Goal: Task Accomplishment & Management: Complete application form

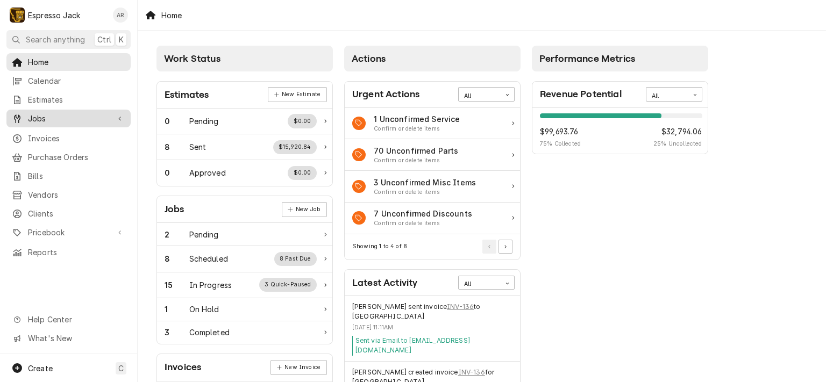
click at [58, 117] on span "Jobs" at bounding box center [68, 118] width 81 height 11
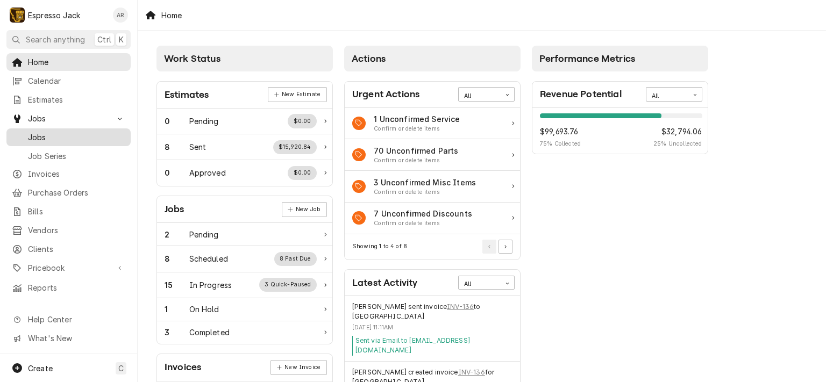
click at [49, 133] on span "Jobs" at bounding box center [76, 137] width 97 height 11
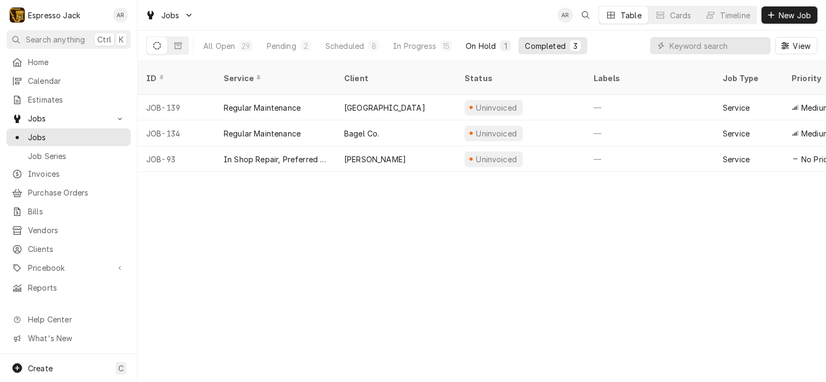
click at [472, 45] on div "On Hold" at bounding box center [481, 45] width 30 height 11
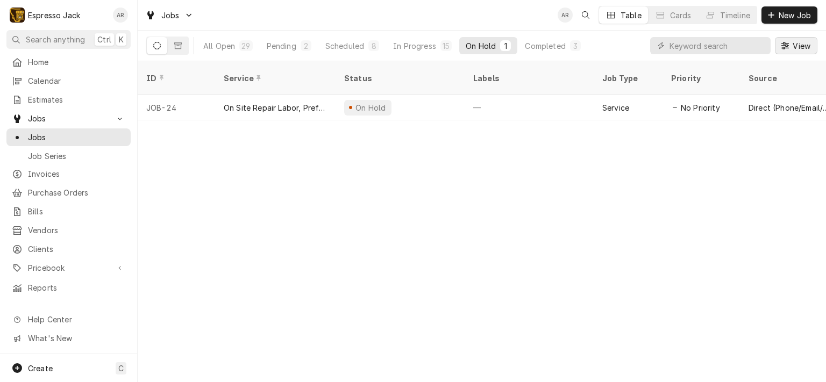
click at [804, 47] on span "View" at bounding box center [801, 45] width 22 height 11
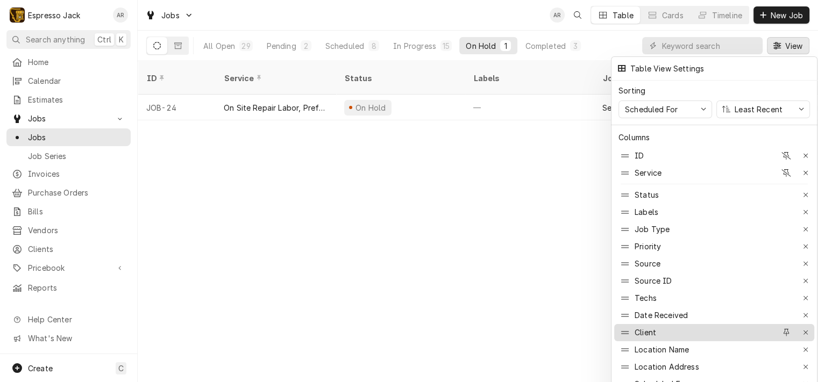
click at [662, 325] on div "Client" at bounding box center [696, 332] width 157 height 17
click at [648, 327] on div "Client" at bounding box center [646, 332] width 22 height 11
click at [626, 329] on icon at bounding box center [625, 333] width 8 height 9
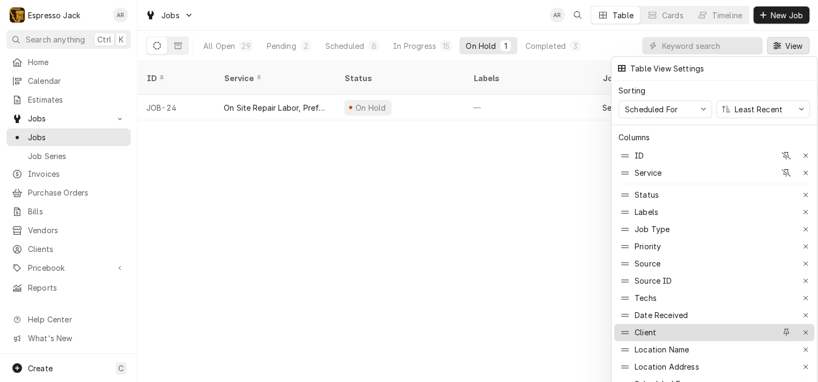
click at [626, 329] on icon at bounding box center [625, 333] width 8 height 9
click at [790, 330] on div "button" at bounding box center [786, 332] width 11 height 11
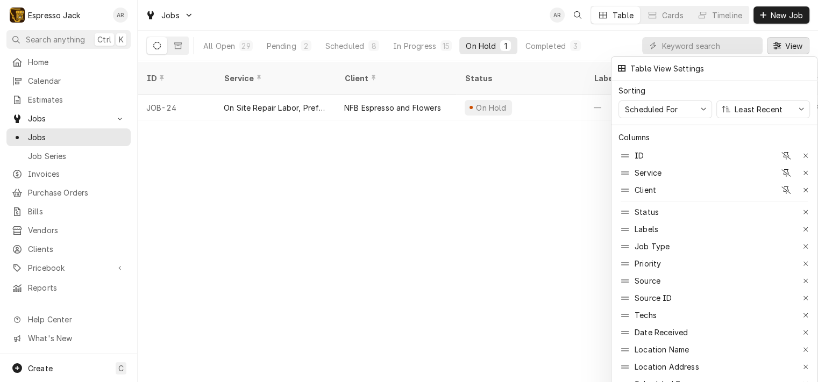
click at [470, 277] on div at bounding box center [409, 191] width 818 height 382
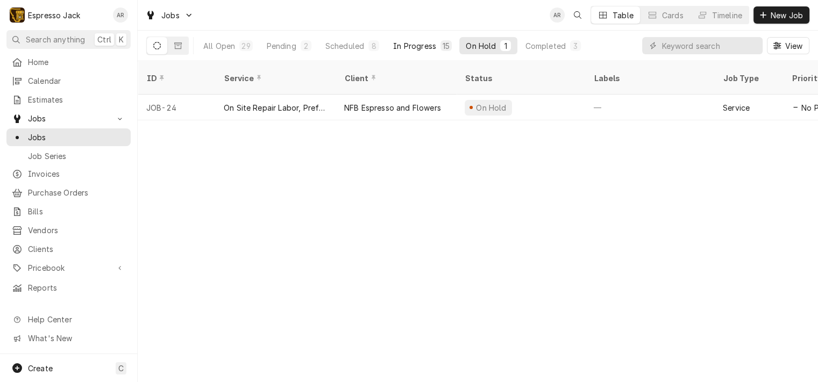
click at [421, 43] on div "In Progress" at bounding box center [414, 45] width 43 height 11
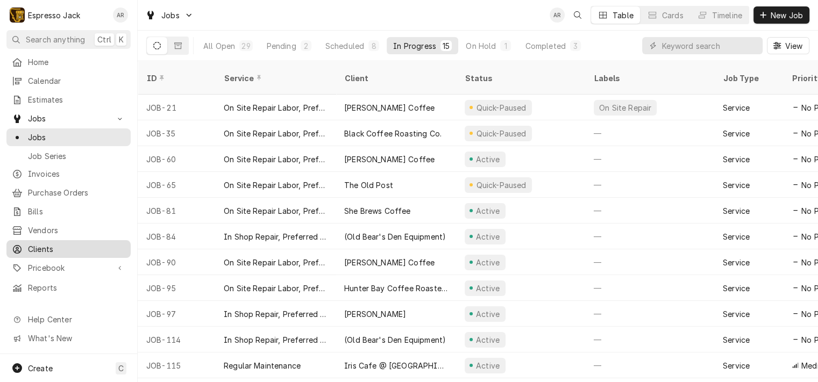
click at [54, 244] on span "Clients" at bounding box center [76, 249] width 97 height 11
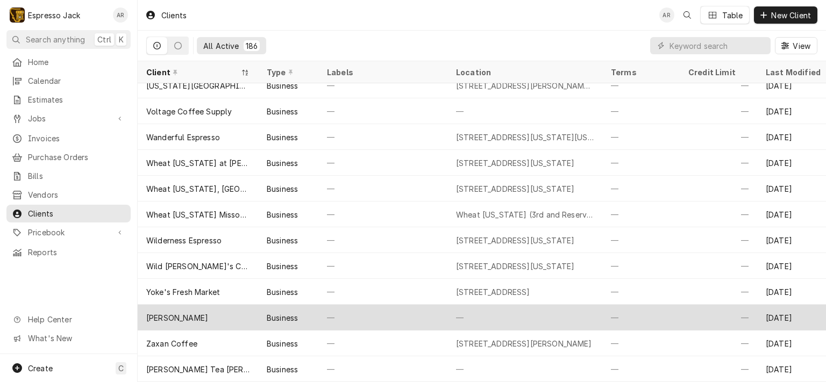
scroll to position [4508, 0]
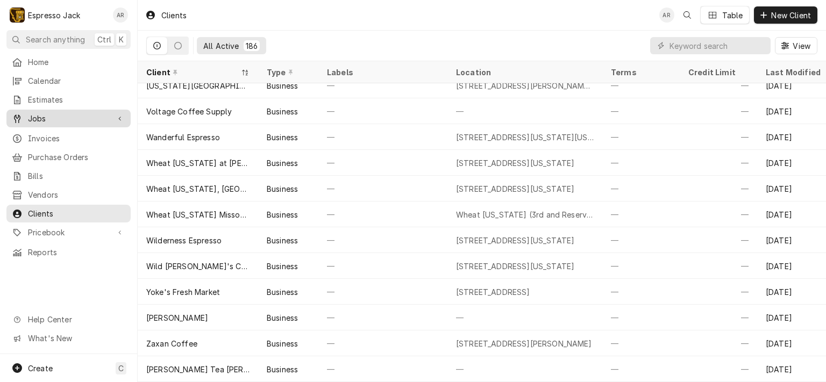
click at [48, 115] on span "Jobs" at bounding box center [68, 118] width 81 height 11
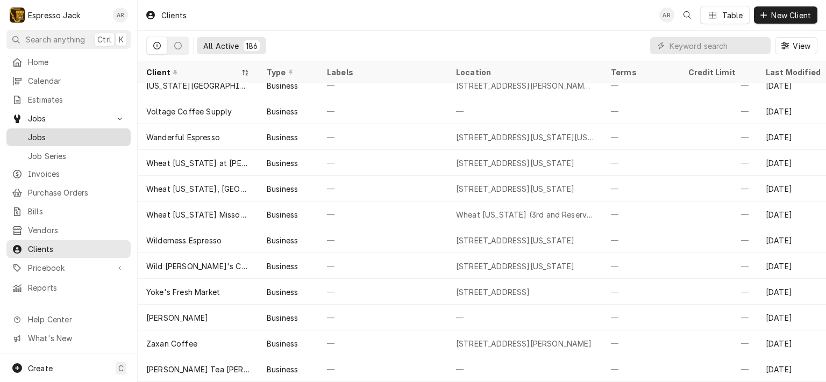
click at [44, 134] on span "Jobs" at bounding box center [76, 137] width 97 height 11
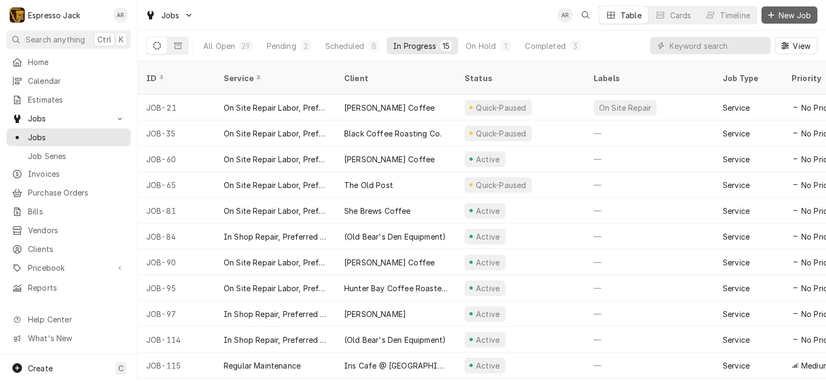
click at [797, 15] on span "New Job" at bounding box center [795, 15] width 37 height 11
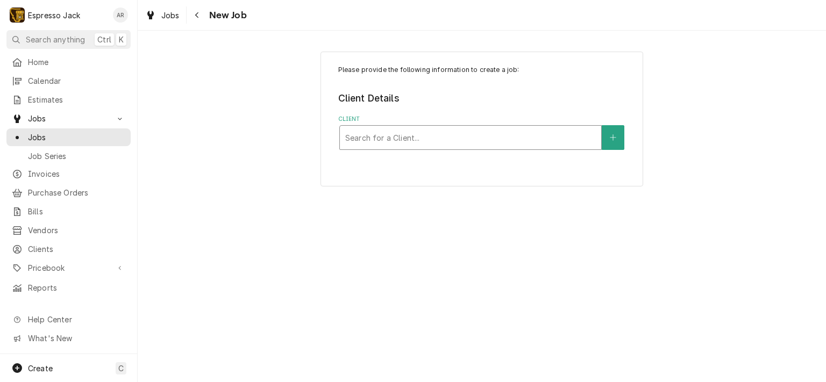
click at [404, 136] on div "Client" at bounding box center [470, 137] width 251 height 19
type input "bl"
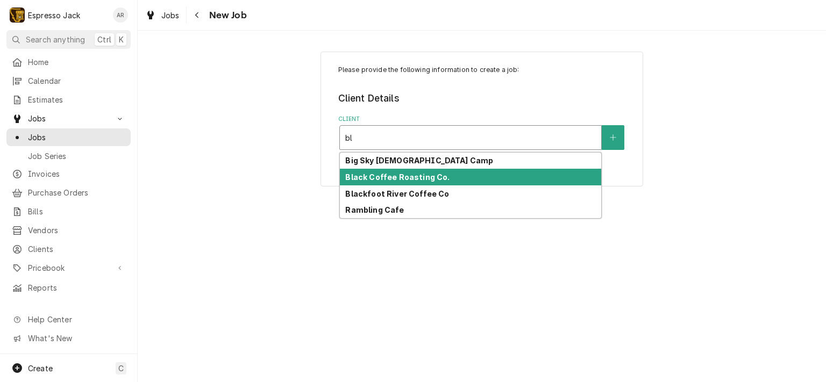
click at [409, 176] on strong "Black Coffee Roasting Co." at bounding box center [397, 177] width 104 height 9
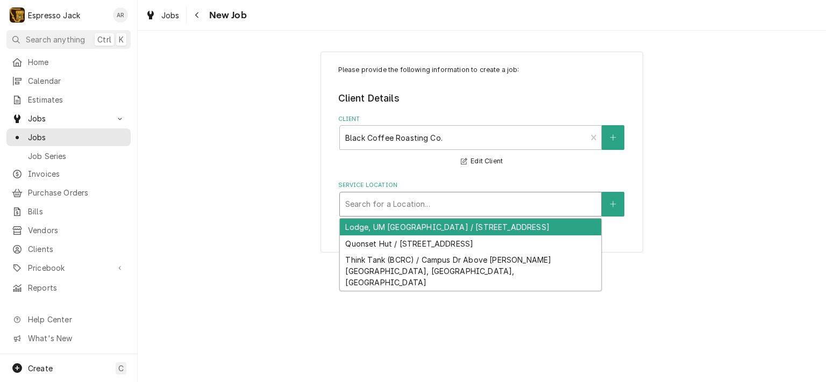
click at [469, 202] on div "Service Location" at bounding box center [470, 204] width 251 height 19
click at [467, 230] on div "Lodge, UM [GEOGRAPHIC_DATA] / [STREET_ADDRESS]" at bounding box center [470, 227] width 261 height 17
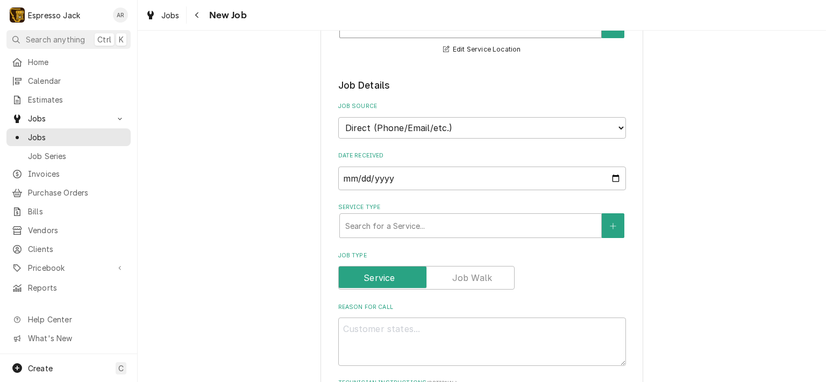
scroll to position [258, 0]
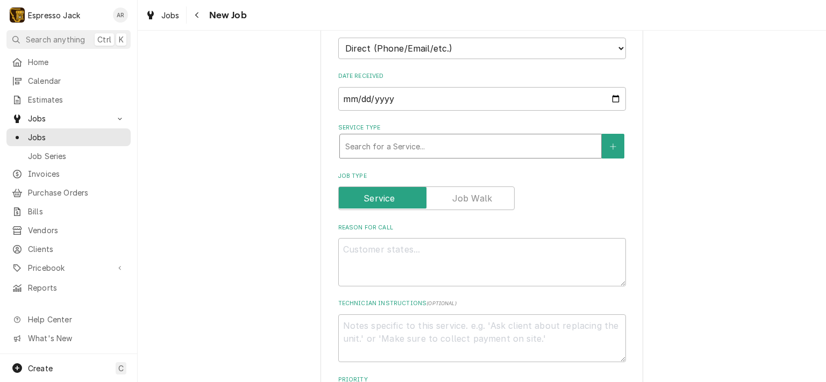
click at [448, 148] on div "Service Type" at bounding box center [470, 146] width 251 height 19
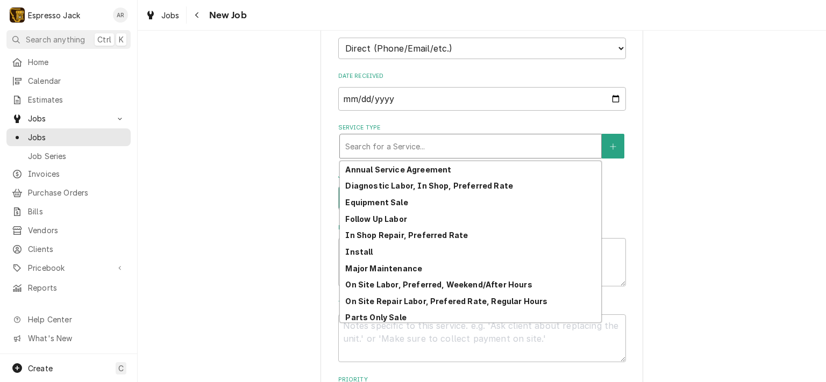
scroll to position [53, 0]
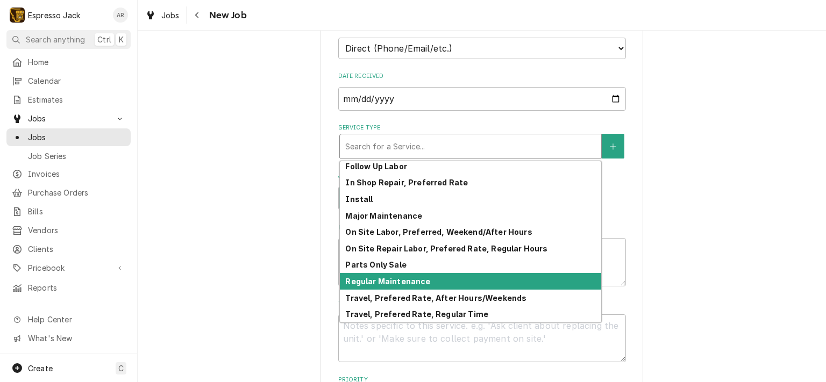
click at [423, 277] on div "Regular Maintenance" at bounding box center [470, 281] width 261 height 17
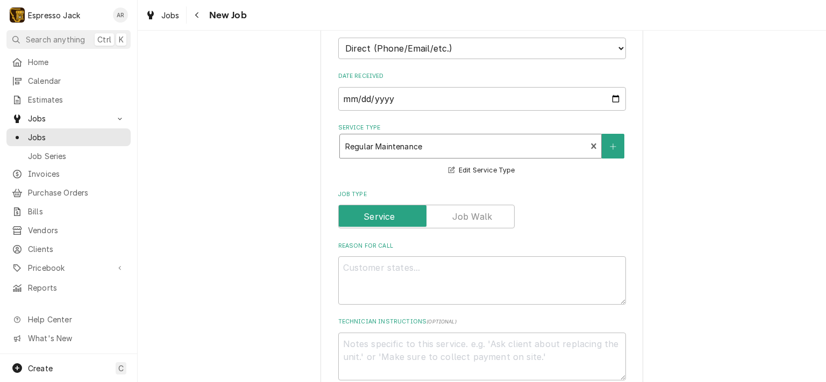
type textarea "x"
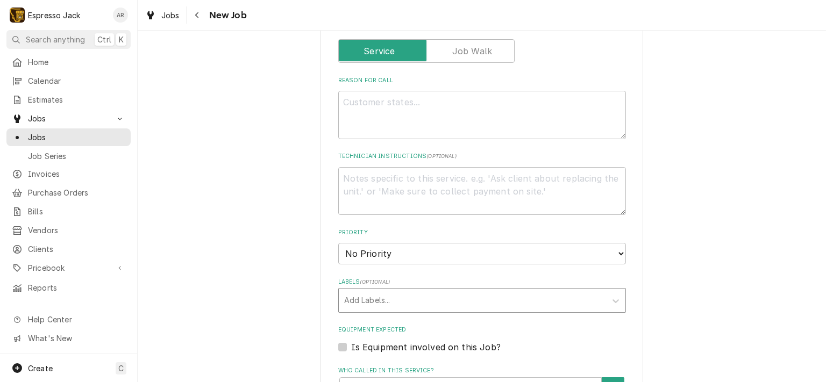
scroll to position [516, 0]
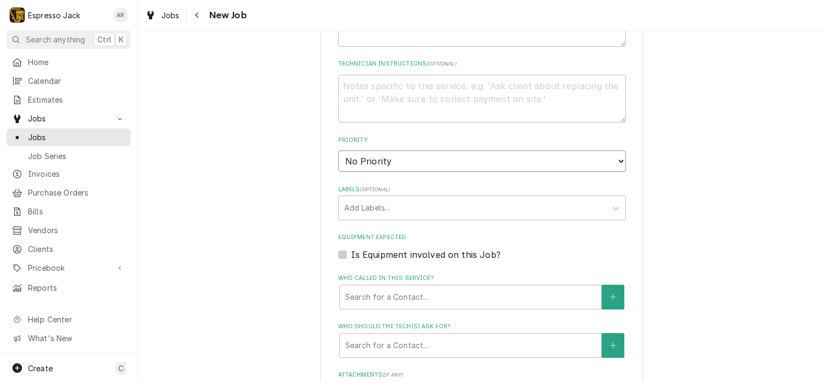
select select "3"
click at [338, 151] on select "No Priority Urgent High Medium Low" at bounding box center [482, 162] width 288 height 22
click at [368, 88] on textarea "Technician Instructions ( optional )" at bounding box center [482, 99] width 288 height 48
paste textarea "change gauge and hot water valve"
type textarea "x"
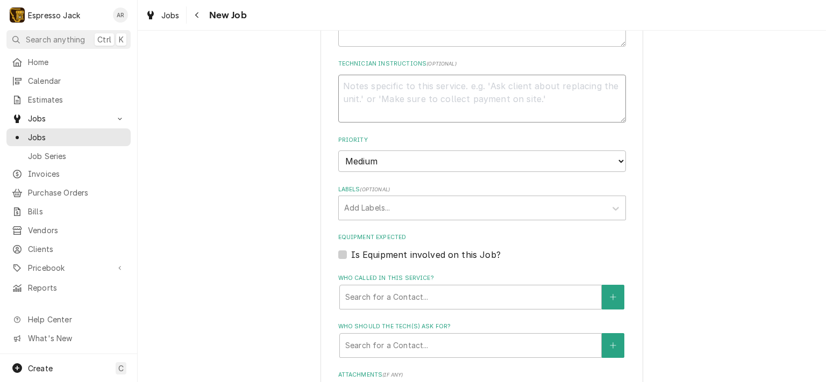
type textarea "change gauge and hot water valve"
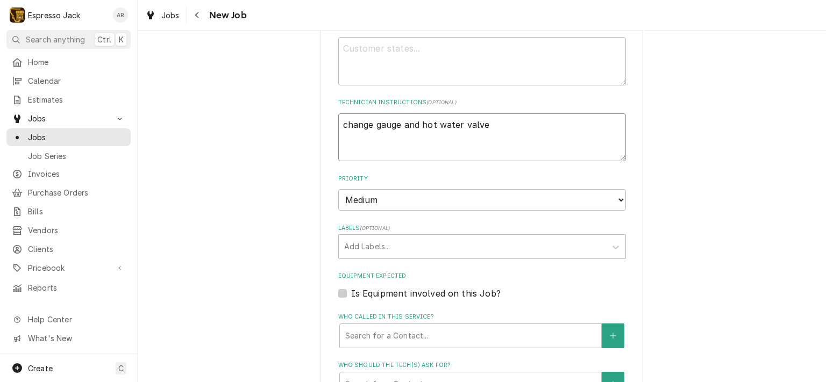
scroll to position [452, 0]
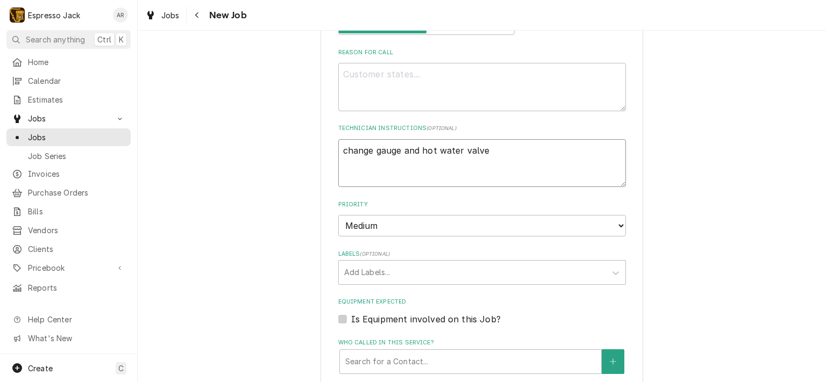
type textarea "x"
type textarea "change gauge and hot water valve."
type textarea "x"
type textarea "change gauge and hot water valve."
type textarea "x"
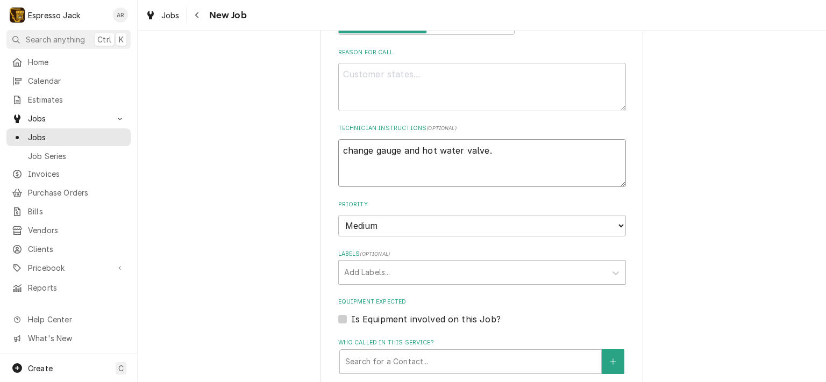
type textarea "change gauge and hot water valve. D"
type textarea "x"
type textarea "change gauge and hot water valve. Di"
type textarea "x"
type textarea "change gauge and hot water valve. Dic"
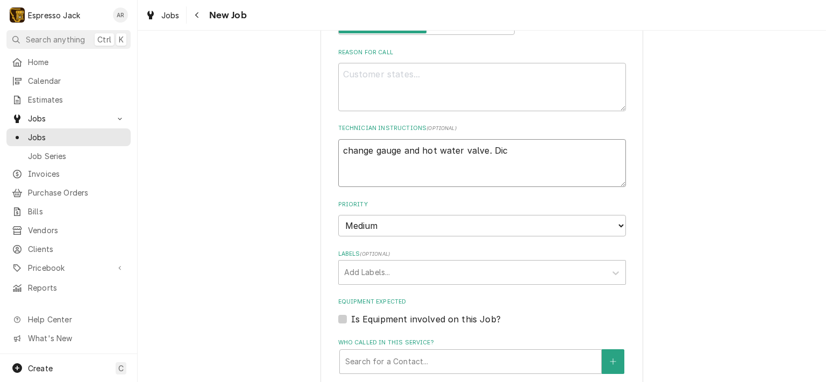
type textarea "x"
type textarea "change gauge and hot water valve. Dicu"
type textarea "x"
type textarea "change gauge and hot water valve. Dicus"
type textarea "x"
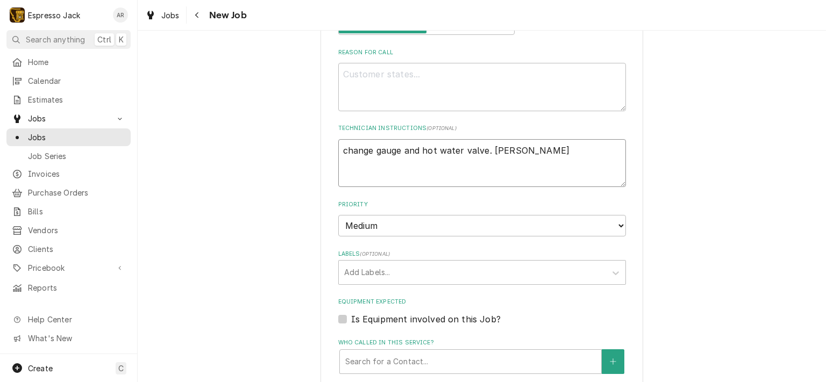
type textarea "change gauge and hot water valve. Dicuss"
type textarea "x"
type textarea "change gauge and hot water valve. Dicuss"
click at [497, 146] on textarea "change gauge and hot water valve. Dicuss" at bounding box center [482, 163] width 288 height 48
type textarea "x"
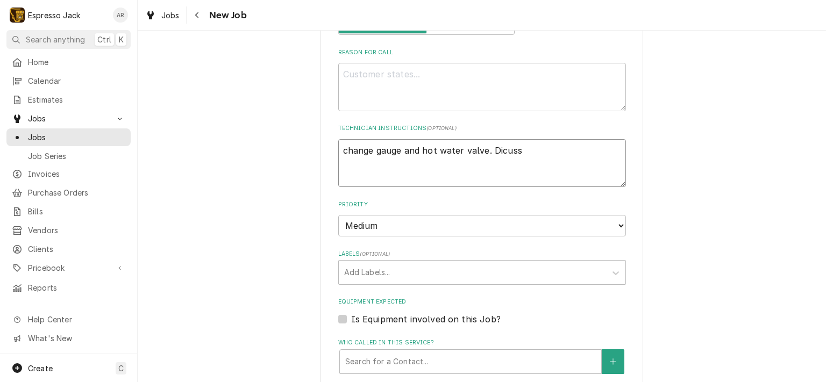
type textarea "change gauge and hot water valve. Discuss"
click at [529, 148] on textarea "change gauge and hot water valve. Discuss" at bounding box center [482, 163] width 288 height 48
type textarea "x"
type textarea "change gauge and hot water valve. Discuss w"
type textarea "x"
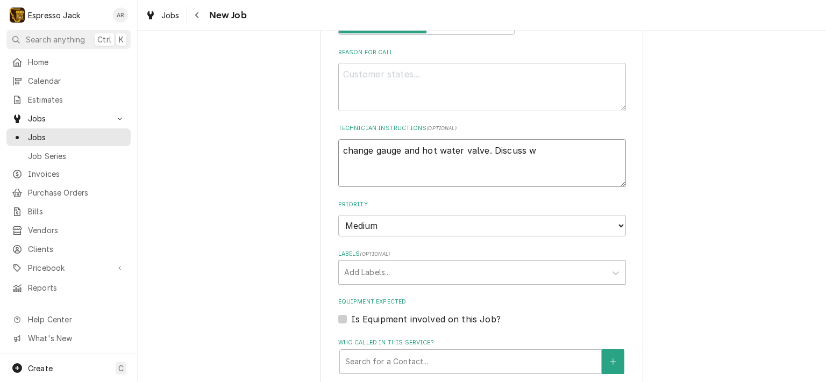
type textarea "change gauge and hot water valve. Discuss wa"
type textarea "x"
type textarea "change gauge and hot water valve. Discuss wat"
type textarea "x"
type textarea "change gauge and hot water valve. Discuss wate"
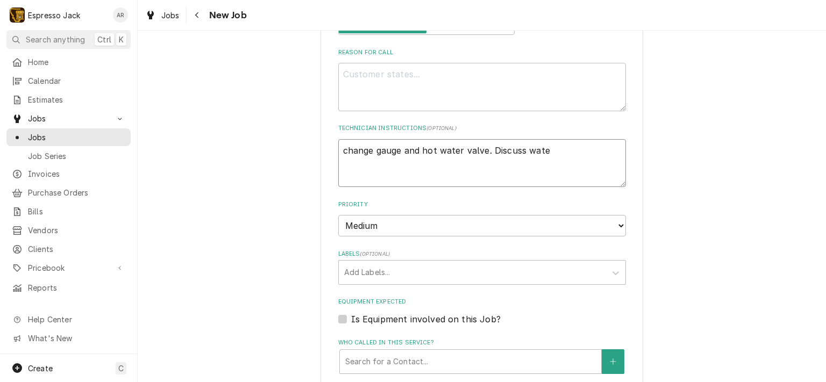
type textarea "x"
type textarea "change gauge and hot water valve. Discuss water"
type textarea "x"
type textarea "change gauge and hot water valve. Discuss water"
type textarea "x"
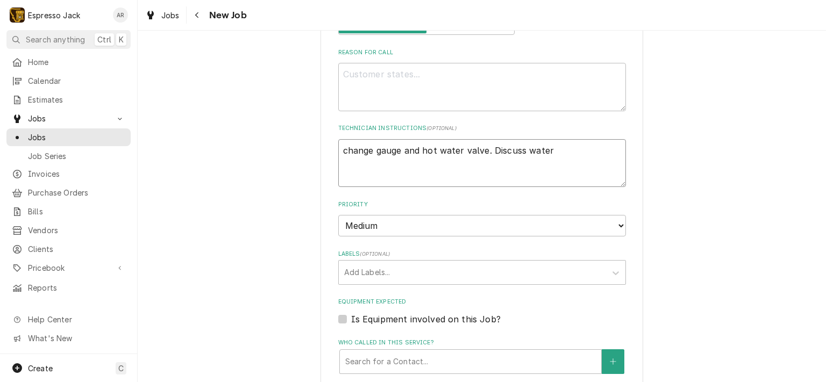
type textarea "change gauge and hot water valve. Discuss water f"
type textarea "x"
type textarea "change gauge and hot water valve. Discuss water fi"
type textarea "x"
type textarea "change gauge and hot water valve. Discuss water fil"
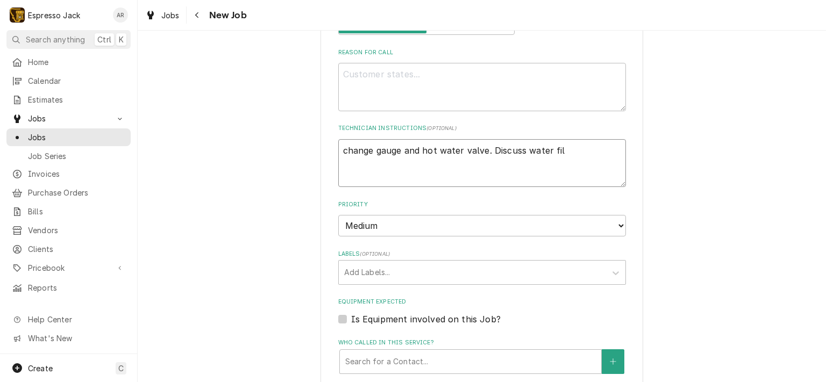
type textarea "x"
type textarea "change gauge and hot water valve. Discuss water filt"
type textarea "x"
type textarea "change gauge and hot water valve. Discuss water filte"
type textarea "x"
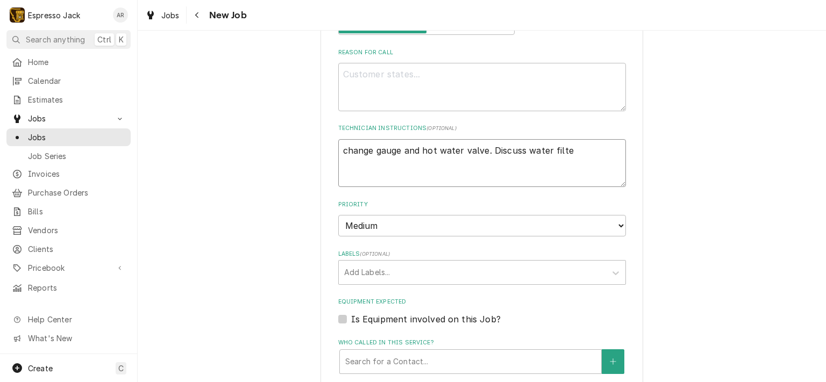
type textarea "change gauge and hot water valve. Discuss water filter"
type textarea "x"
type textarea "change gauge and hot water valve. Discuss water filter."
type textarea "x"
type textarea "change gauge and hot water valve. Discuss water filter."
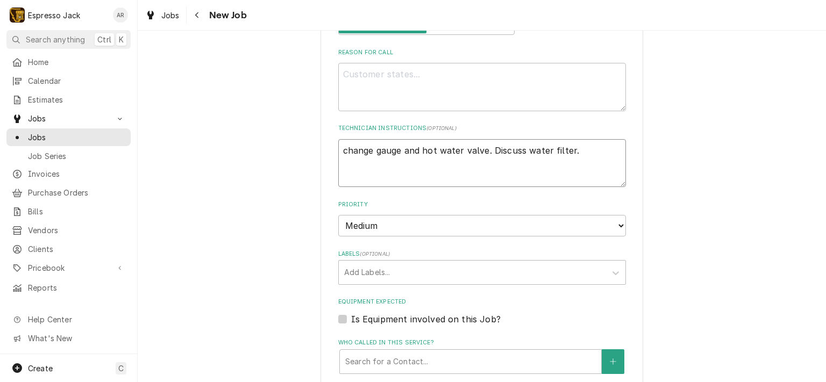
type textarea "x"
type textarea "change gauge and hot water valve. Discuss water filter. A"
type textarea "x"
type textarea "change gauge and hot water valve. Discuss water filter. Al"
type textarea "x"
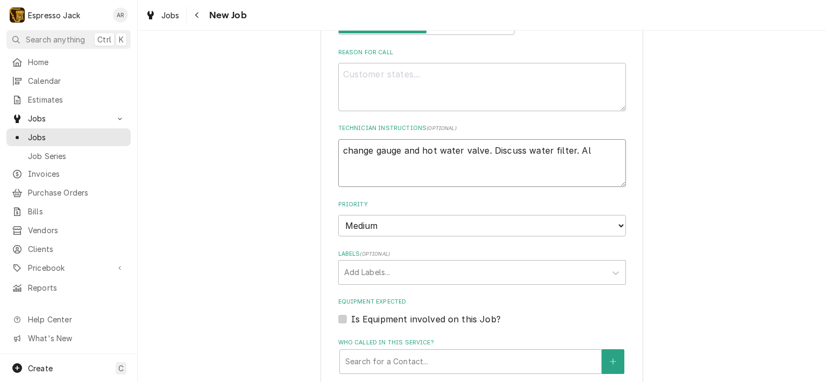
type textarea "change gauge and hot water valve. Discuss water filter. Als"
type textarea "x"
type textarea "change gauge and hot water valve. Discuss water filter. Also"
type textarea "x"
type textarea "change gauge and hot water valve. Discuss water filter. Also"
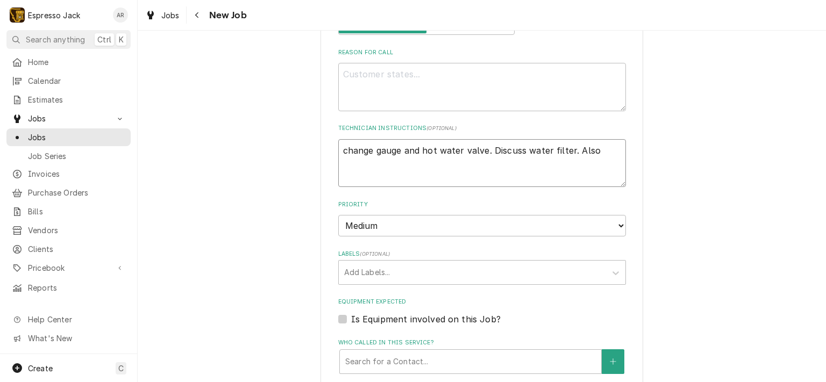
type textarea "x"
type textarea "change gauge and hot water valve. Discuss water filter. Also h"
type textarea "x"
type textarea "change gauge and hot water valve. Discuss water filter. Also hi"
type textarea "x"
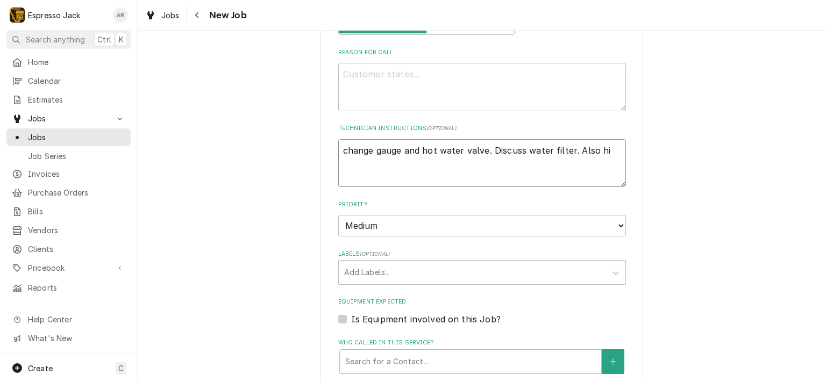
type textarea "change gauge and hot water valve. Discuss water filter. Also hit"
type textarea "x"
type textarea "change gauge and hot water valve. Discuss water filter. Also hit"
type textarea "x"
type textarea "change gauge and hot water valve. Discuss water filter. Also hit l"
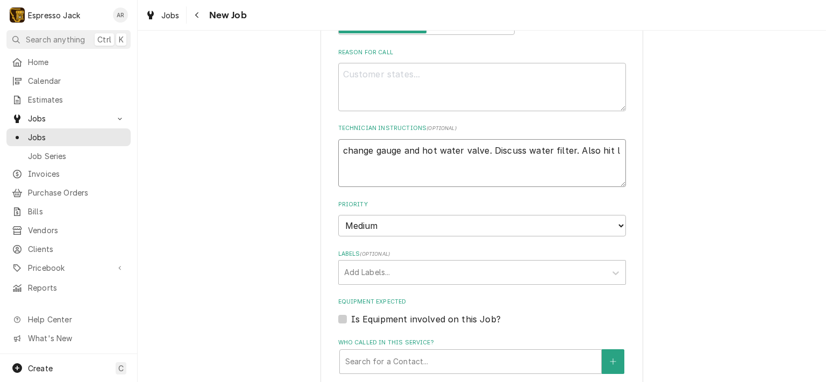
type textarea "x"
type textarea "change gauge and hot water valve. Discuss water filter. Also hit lo"
type textarea "x"
type textarea "change gauge and hot water valve. Discuss water filter. Also hit lod"
type textarea "x"
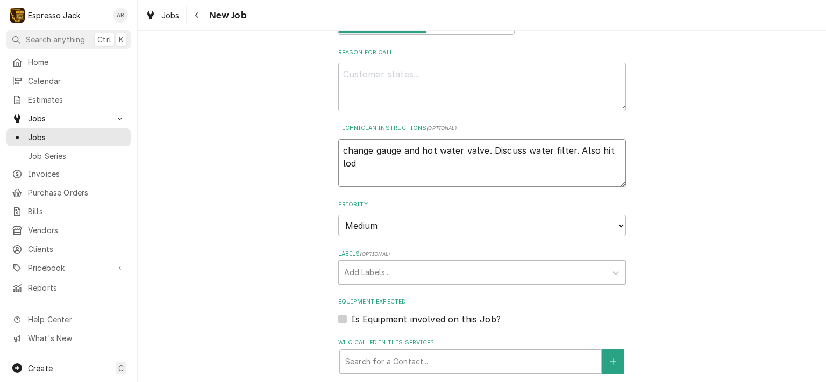
type textarea "change gauge and hot water valve. Discuss water filter. Also hit lodg"
type textarea "x"
type textarea "change gauge and hot water valve. Discuss water filter. Also hit lodge"
type textarea "x"
type textarea "change gauge and hot water valve. Discuss water filter. Also hit lodg"
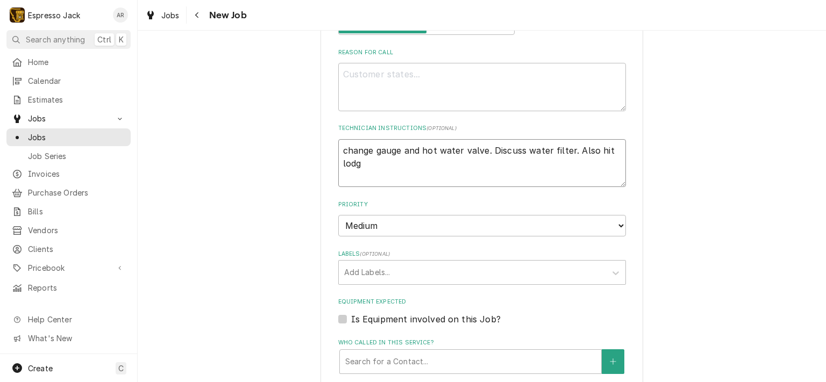
type textarea "x"
type textarea "change gauge and hot water valve. Discuss water filter. Also hit lod"
type textarea "x"
type textarea "change gauge and hot water valve. Discuss water filter. Also hit lo"
type textarea "x"
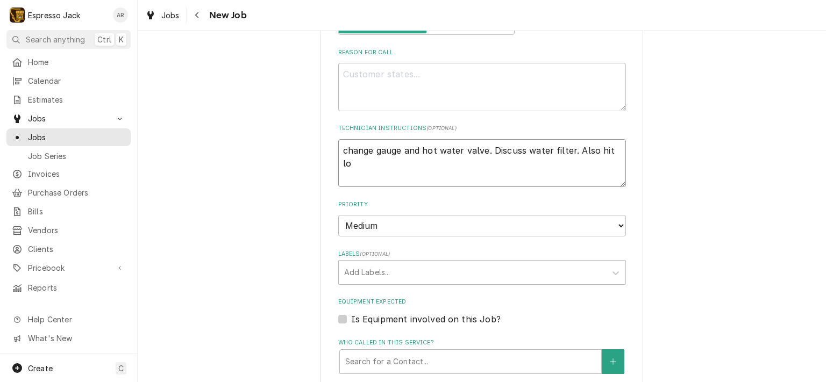
type textarea "change gauge and hot water valve. Discuss water filter. Also hit l"
type textarea "x"
type textarea "change gauge and hot water valve. Discuss water filter. Also hit"
type textarea "x"
type textarea "change gauge and hot water valve. Discuss water filter. Also hit"
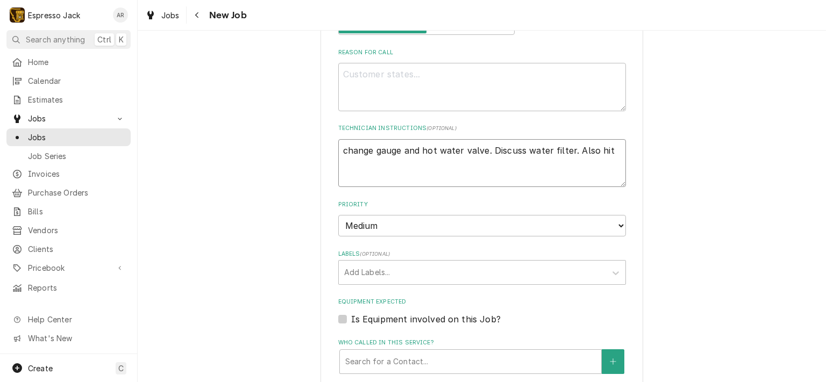
type textarea "x"
type textarea "change gauge and hot water valve. Discuss water filter. Also hi"
type textarea "x"
type textarea "change gauge and hot water valve. Discuss water filter. Also h"
type textarea "x"
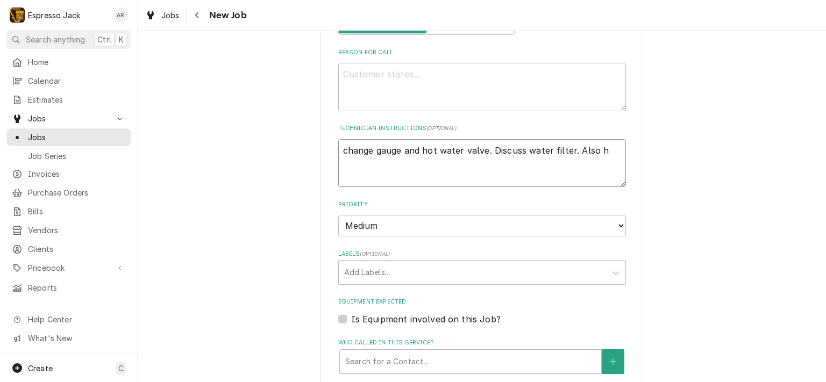
type textarea "change gauge and hot water valve. Discuss water filter. Also"
type textarea "x"
type textarea "change gauge and hot water valve. Discuss water filter. Also"
type textarea "x"
type textarea "change gauge and hot water valve. Discuss water filter. Als"
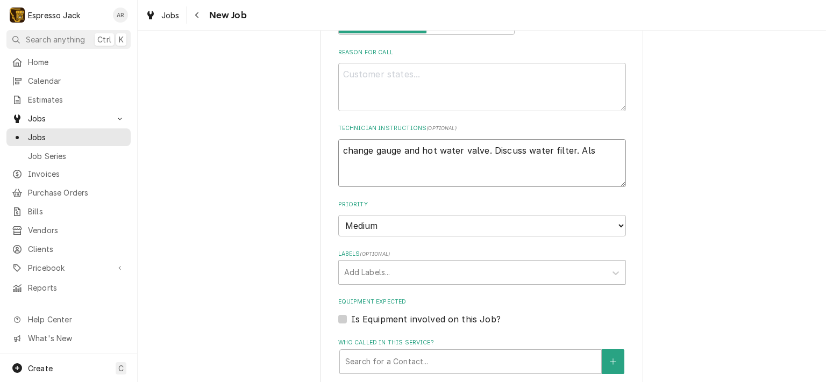
type textarea "x"
type textarea "change gauge and hot water valve. Discuss water filter. Al"
type textarea "x"
type textarea "change gauge and hot water valve. Discuss water filter. A"
type textarea "x"
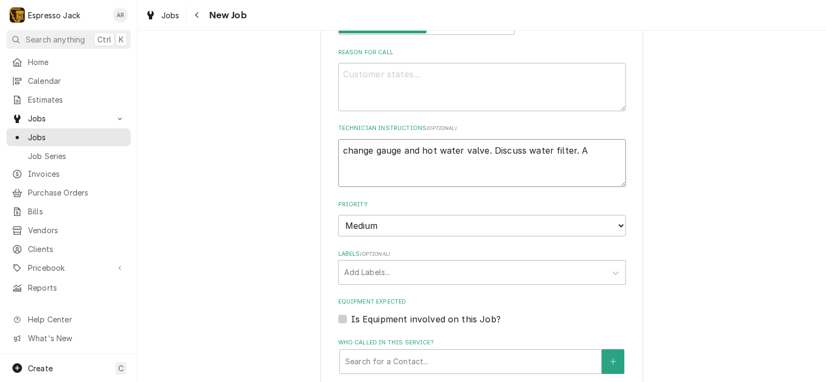
type textarea "change gauge and hot water valve. Discuss water filter."
type textarea "x"
type textarea "change gauge and hot water valve. Discuss water filter."
click at [340, 150] on textarea "change gauge and hot water valve. Discuss water filter." at bounding box center [482, 163] width 288 height 48
type textarea "x"
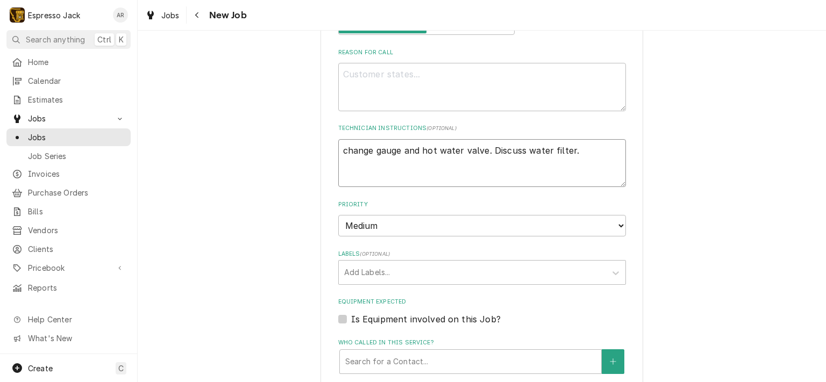
type textarea "Uchange gauge and hot water valve. Discuss water filter."
type textarea "x"
type textarea "UMchange gauge and hot water valve. Discuss water filter."
type textarea "x"
type textarea "UM change gauge and hot water valve. Discuss water filter."
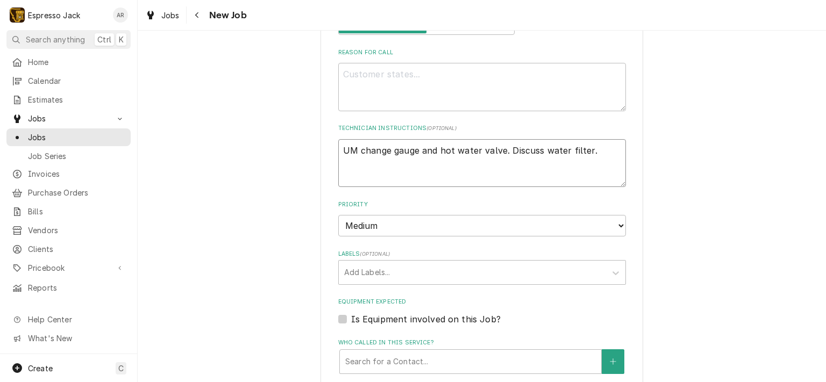
type textarea "x"
type textarea "UM mchange gauge and hot water valve. Discuss water filter."
type textarea "x"
type textarea "UM machange gauge and hot water valve. Discuss water filter."
type textarea "x"
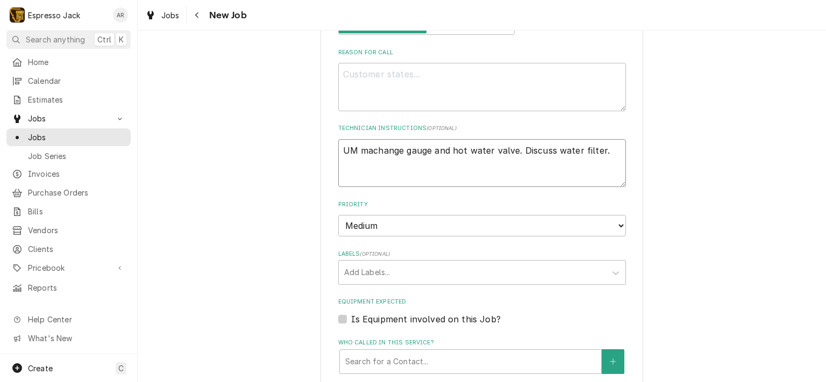
type textarea "UM marchange gauge and hot water valve. Discuss water filter."
type textarea "x"
type textarea "UM markchange gauge and hot water valve. Discuss water filter."
type textarea "x"
type textarea "UM markechange gauge and hot water valve. Discuss water filter."
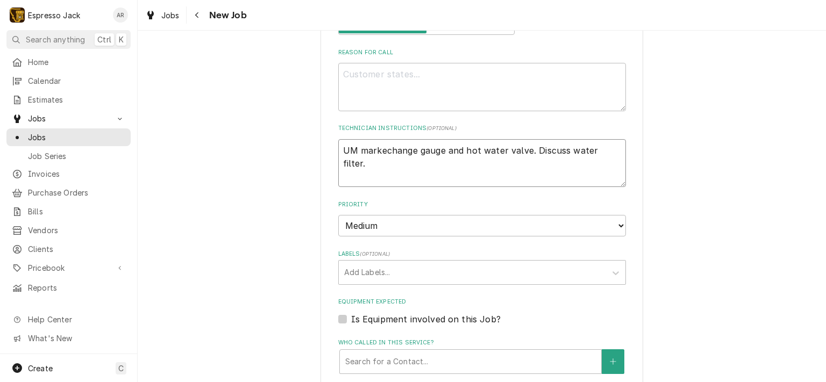
type textarea "x"
type textarea "UM marketchange gauge and hot water valve. Discuss water filter."
type textarea "x"
type textarea "UM market/change gauge and hot water valve. Discuss water filter."
type textarea "x"
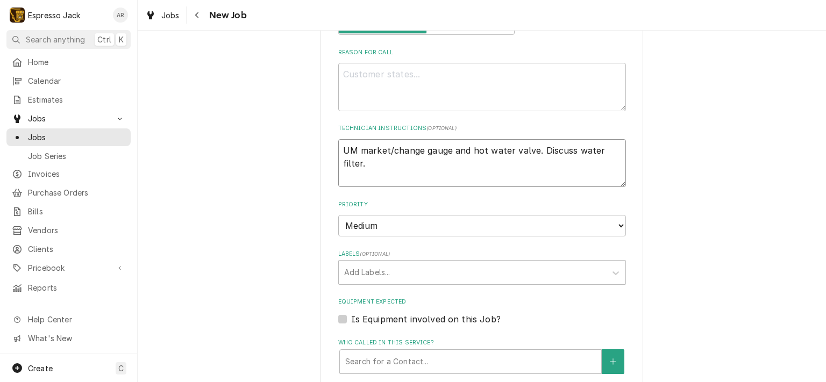
type textarea "UM market/lchange gauge and hot water valve. Discuss water filter."
type textarea "x"
type textarea "UM market/lochange gauge and hot water valve. Discuss water filter."
type textarea "x"
type textarea "UM market/lchange gauge and hot water valve. Discuss water filter."
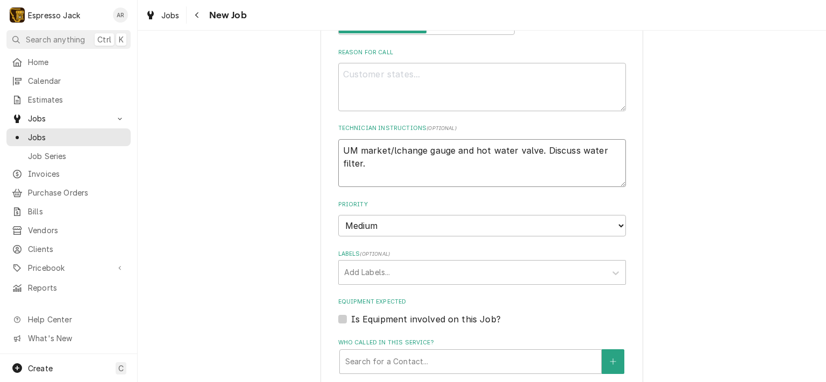
type textarea "x"
type textarea "UM market/change gauge and hot water valve. Discuss water filter."
type textarea "x"
type textarea "UM market/Lchange gauge and hot water valve. Discuss water filter."
type textarea "x"
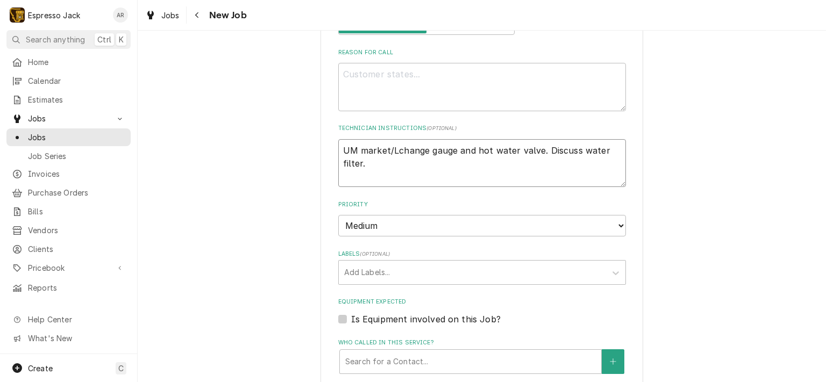
type textarea "UM market/Lochange gauge and hot water valve. Discuss water filter."
type textarea "x"
type textarea "UM market/Lodchange gauge and hot water valve. Discuss water filter."
type textarea "x"
type textarea "UM market/Lodgchange gauge and hot water valve. Discuss water filter."
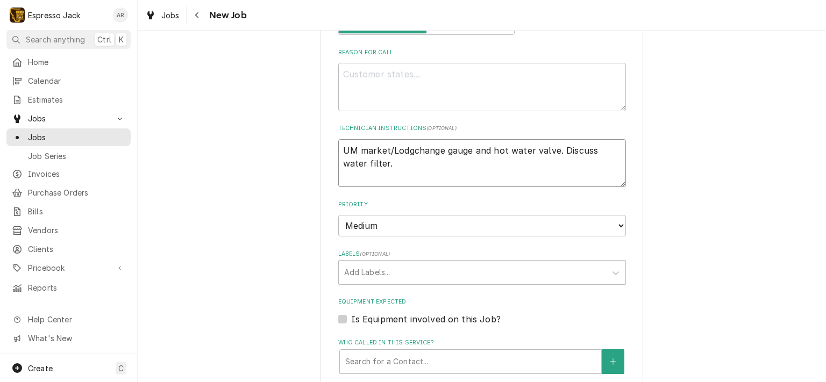
type textarea "x"
type textarea "UM market/Lodgechange gauge and hot water valve. Discuss water filter."
type textarea "x"
type textarea "UM market/Lodge change gauge and hot water valve. Discuss water filter."
type textarea "x"
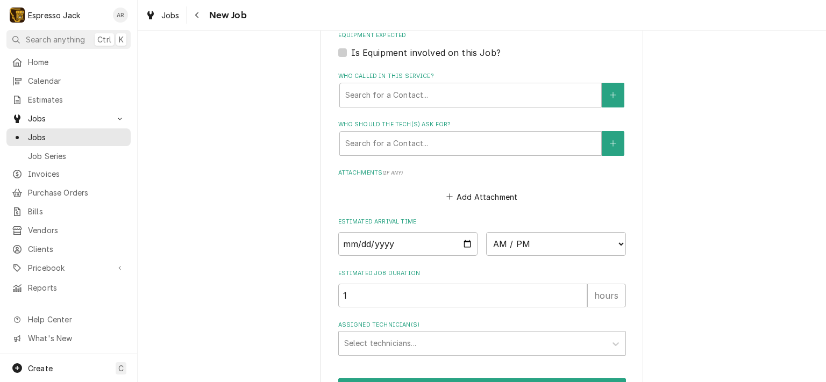
scroll to position [774, 0]
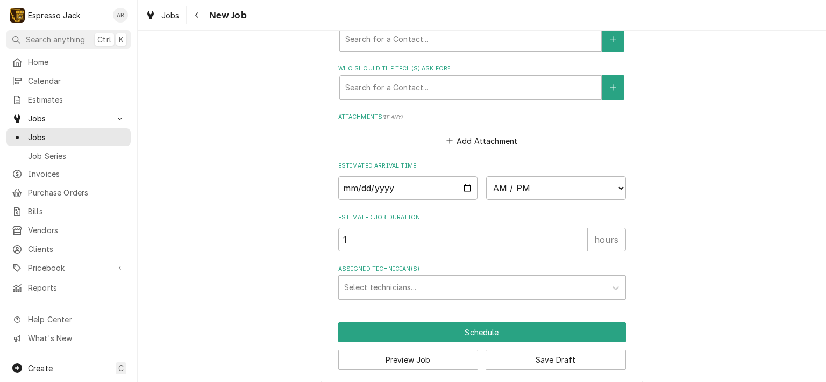
type textarea "UM market/Lodge change gauge and hot water valve. Discuss water filter."
click at [466, 184] on input "Date" at bounding box center [408, 188] width 140 height 24
type textarea "x"
type input "2025-09-11"
type textarea "x"
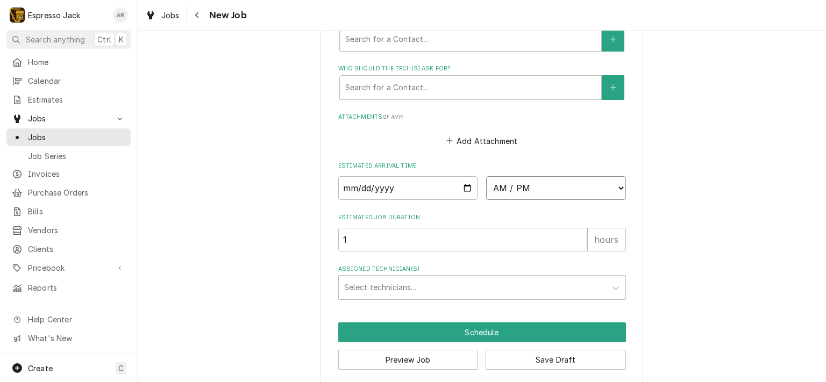
drag, startPoint x: 618, startPoint y: 185, endPoint x: 719, endPoint y: 151, distance: 106.6
select select "11:00:00"
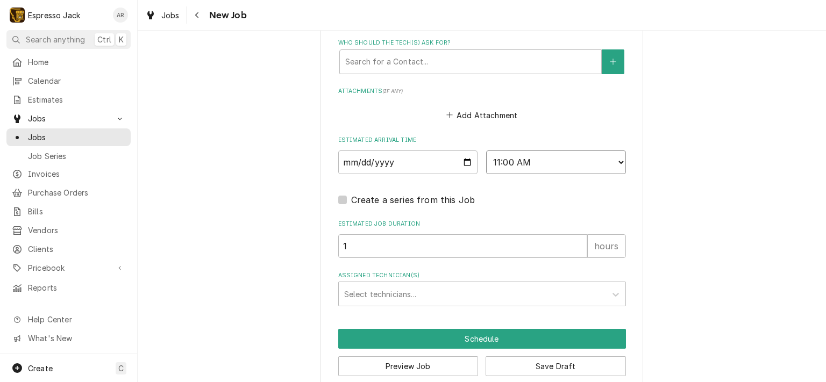
scroll to position [813, 0]
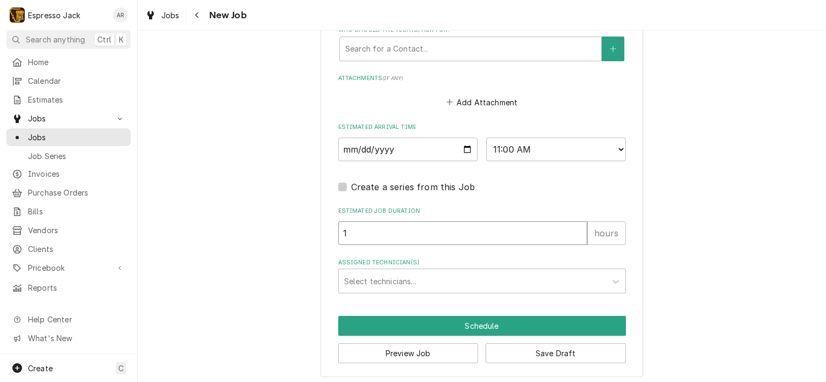
type textarea "x"
type input "2"
click at [576, 227] on input "2" at bounding box center [462, 234] width 249 height 24
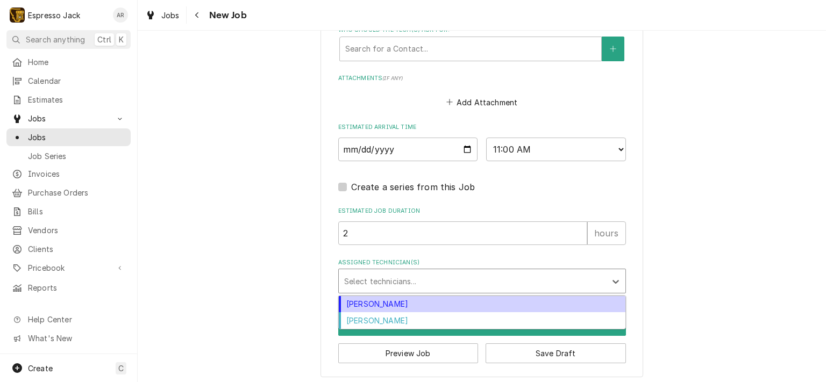
click at [440, 277] on div "Assigned Technician(s)" at bounding box center [472, 281] width 257 height 19
click at [383, 300] on div "Jack Kehoe" at bounding box center [482, 304] width 287 height 17
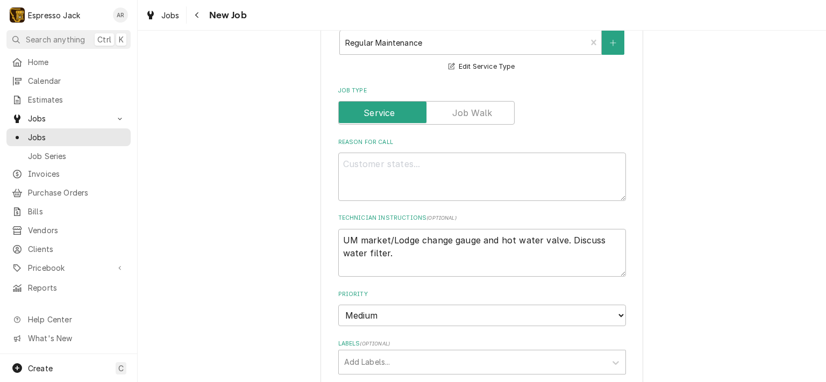
scroll to position [361, 0]
click at [362, 173] on textarea "Reason For Call" at bounding box center [482, 177] width 288 height 48
type textarea "x"
type textarea "m"
type textarea "x"
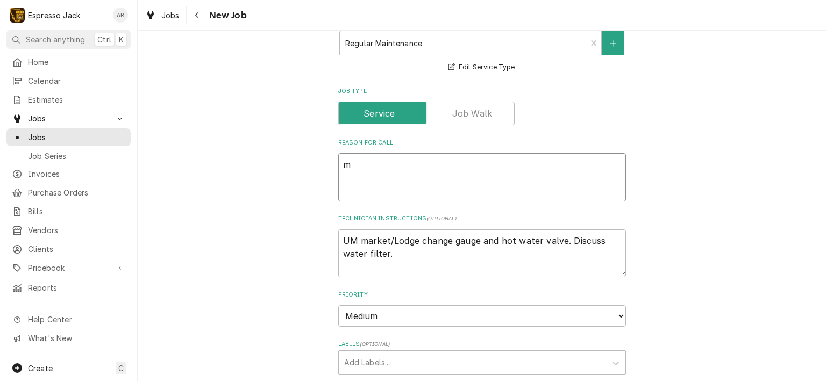
type textarea "ma"
type textarea "x"
type textarea "mai"
type textarea "x"
type textarea "main"
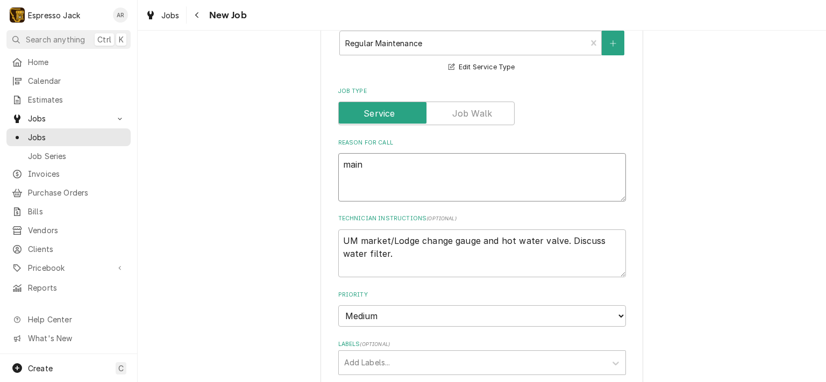
type textarea "x"
type textarea "maint"
type textarea "x"
type textarea "mainte"
type textarea "x"
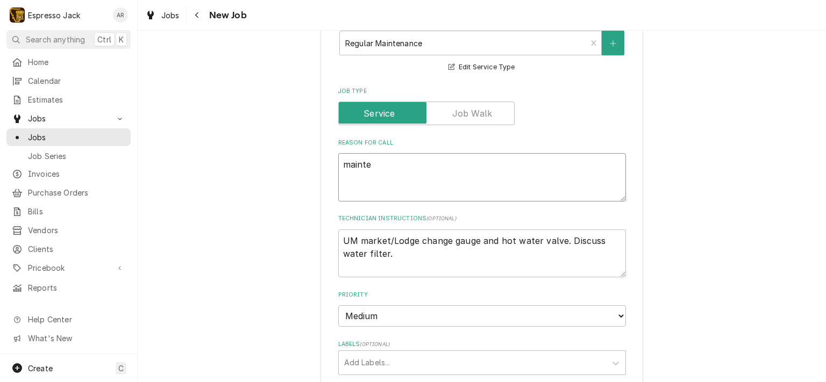
type textarea "mainten"
type textarea "x"
type textarea "maintena"
type textarea "x"
type textarea "maintenan"
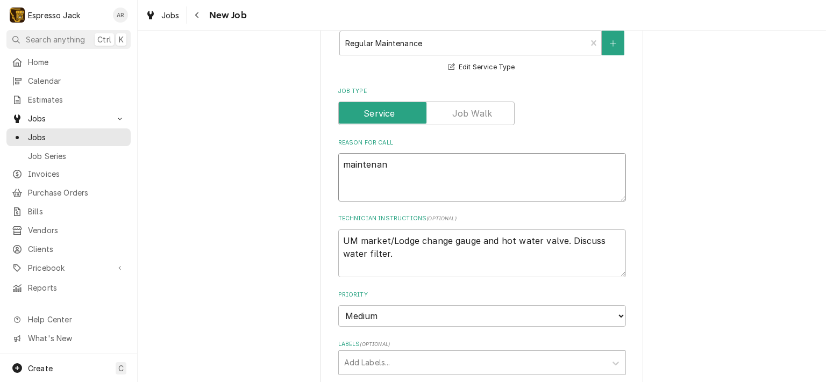
type textarea "x"
type textarea "maintenanc"
type textarea "x"
type textarea "maintenance"
type textarea "x"
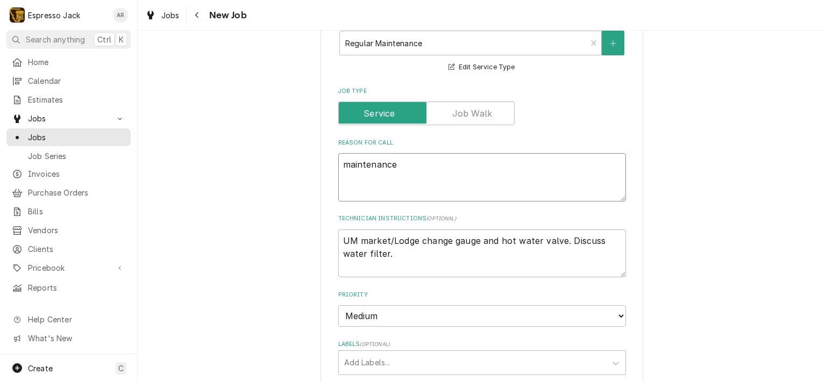
type textarea "maintenance"
click at [338, 163] on textarea "maintenance" at bounding box center [482, 177] width 288 height 48
type textarea "x"
type textarea "Gmaintenance"
type textarea "x"
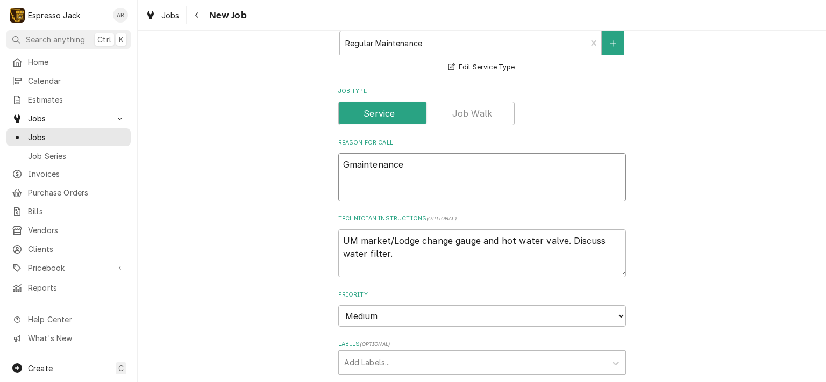
type textarea "Gemaintenance"
type textarea "x"
type textarea "Genmaintenance"
type textarea "x"
type textarea "Genemaintenance"
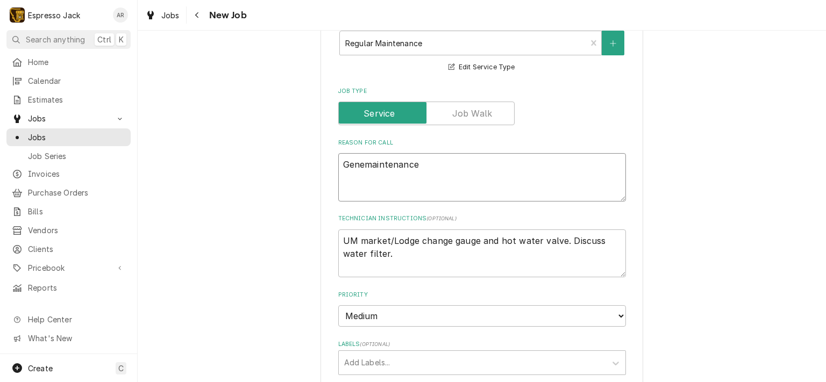
type textarea "x"
type textarea "Genermaintenance"
type textarea "x"
type textarea "Generamaintenance"
type textarea "x"
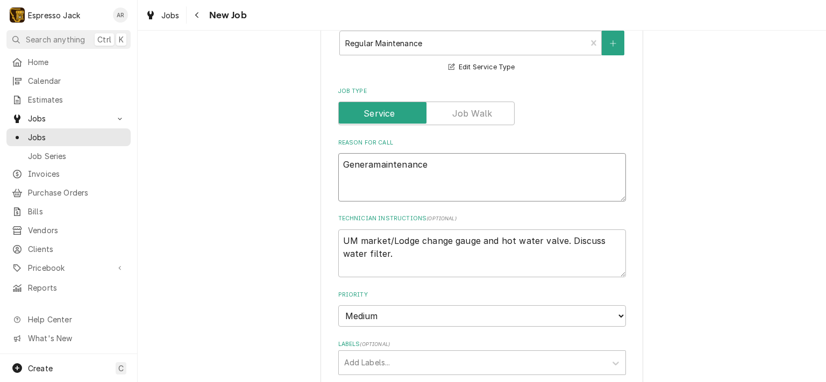
type textarea "Generalmaintenance"
type textarea "x"
type textarea "General maintenance"
click at [451, 166] on textarea "General maintenance" at bounding box center [482, 177] width 288 height 48
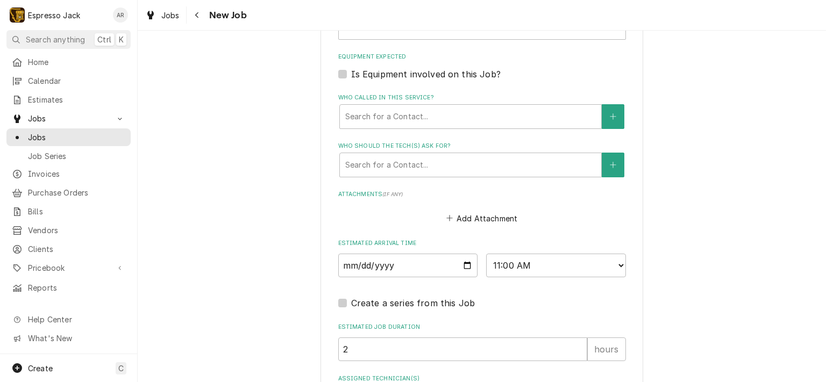
scroll to position [813, 0]
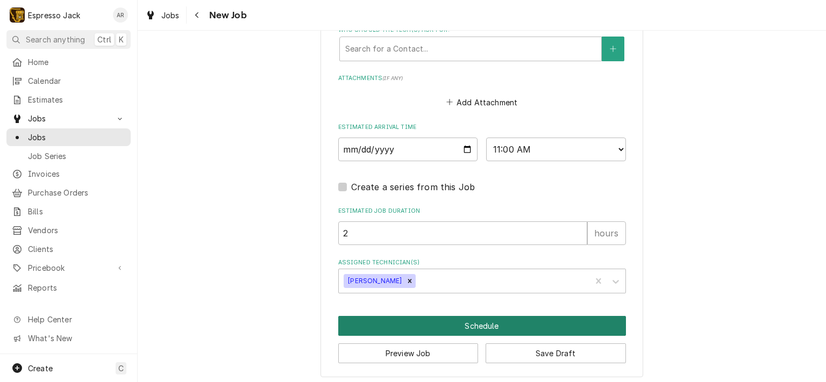
click at [437, 320] on button "Schedule" at bounding box center [482, 326] width 288 height 20
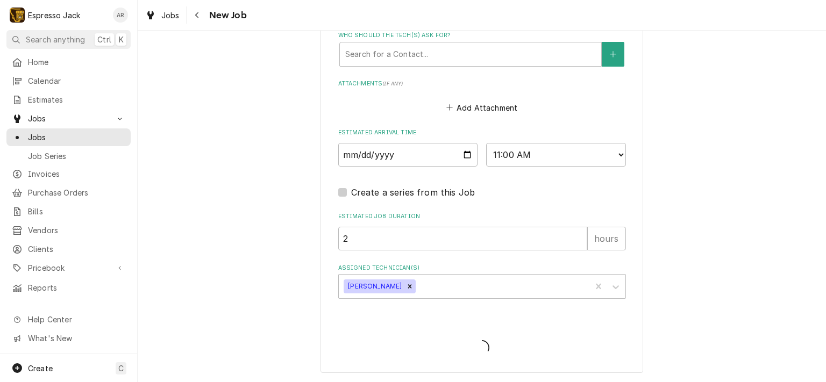
scroll to position [804, 0]
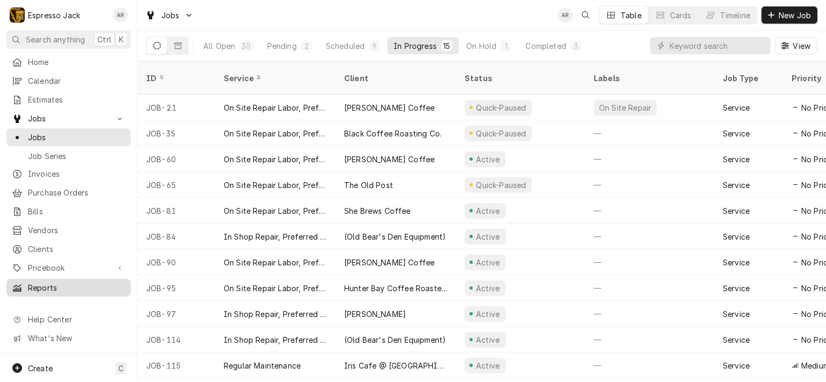
click at [50, 282] on span "Reports" at bounding box center [76, 287] width 97 height 11
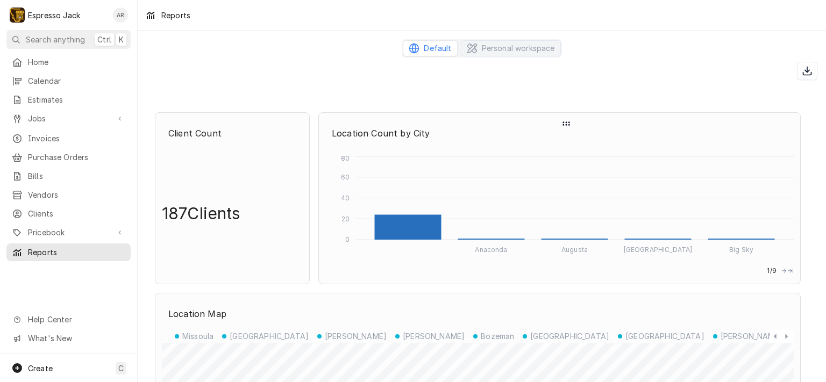
click at [781, 270] on icon "Dynamic Content Wrapper" at bounding box center [784, 271] width 6 height 13
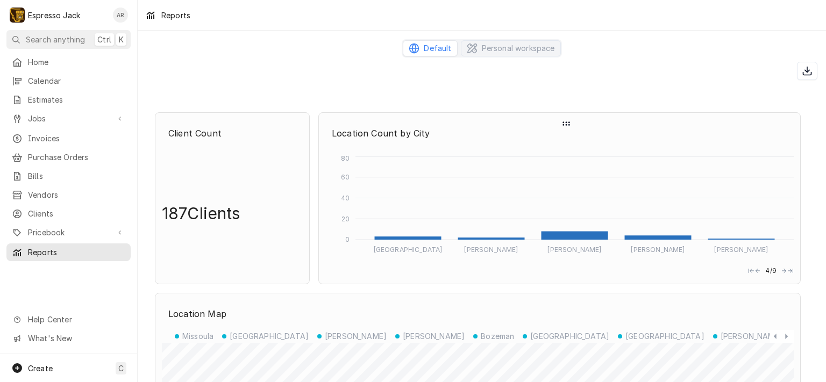
click at [781, 270] on icon "Dynamic Content Wrapper" at bounding box center [784, 271] width 6 height 13
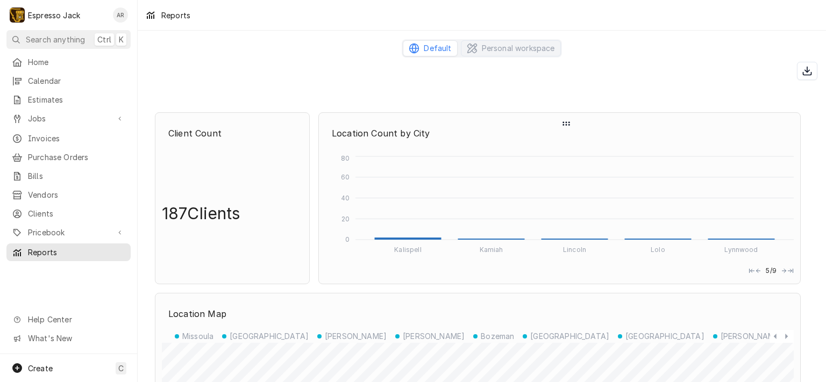
click at [781, 270] on icon "Dynamic Content Wrapper" at bounding box center [784, 271] width 6 height 13
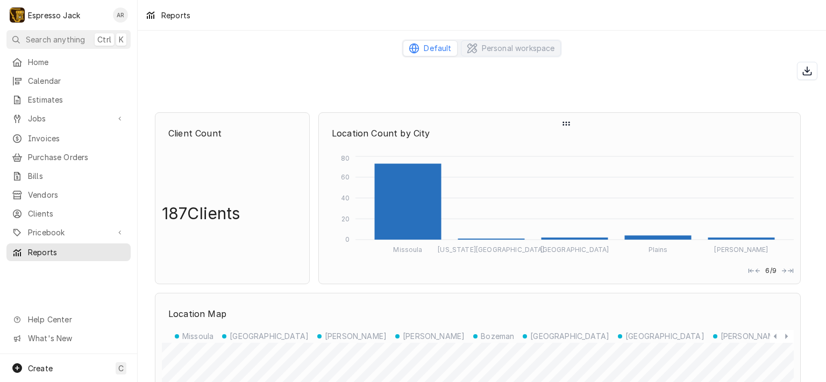
click at [781, 270] on icon "Dynamic Content Wrapper" at bounding box center [784, 271] width 6 height 13
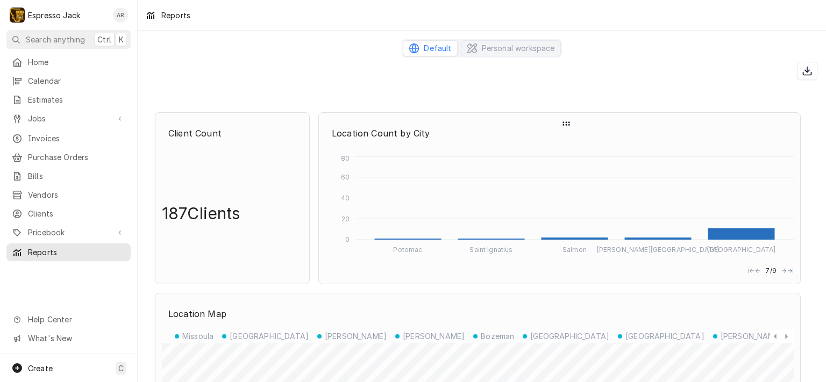
click at [781, 270] on icon "Dynamic Content Wrapper" at bounding box center [784, 271] width 6 height 13
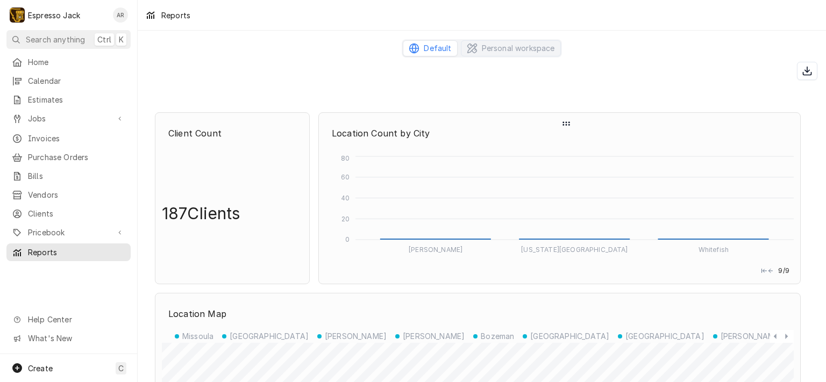
click at [763, 269] on icon "Dynamic Content Wrapper" at bounding box center [764, 271] width 6 height 13
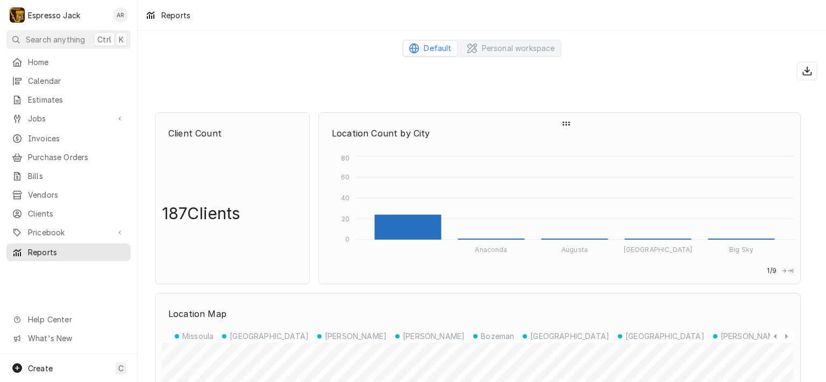
click at [783, 271] on icon "Dynamic Content Wrapper" at bounding box center [784, 271] width 6 height 13
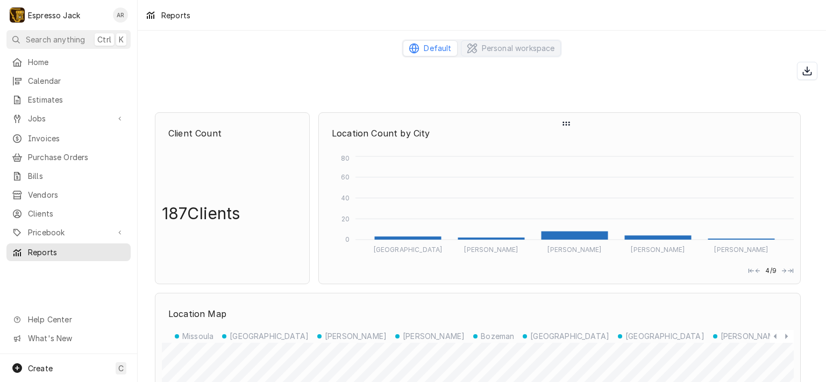
click at [783, 271] on icon "Dynamic Content Wrapper" at bounding box center [784, 271] width 6 height 13
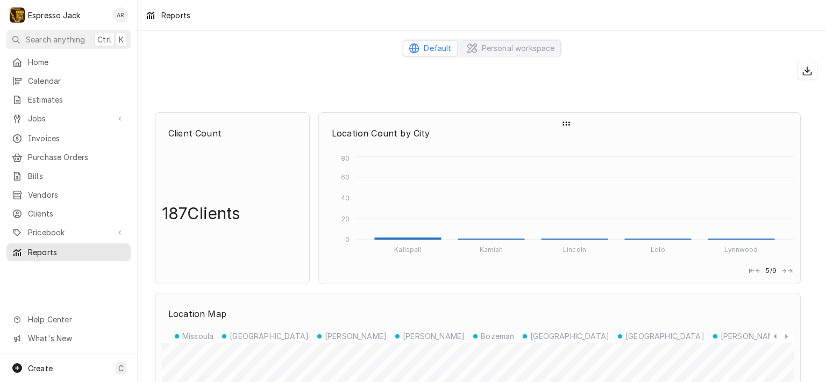
click at [783, 271] on icon "Dynamic Content Wrapper" at bounding box center [784, 271] width 6 height 13
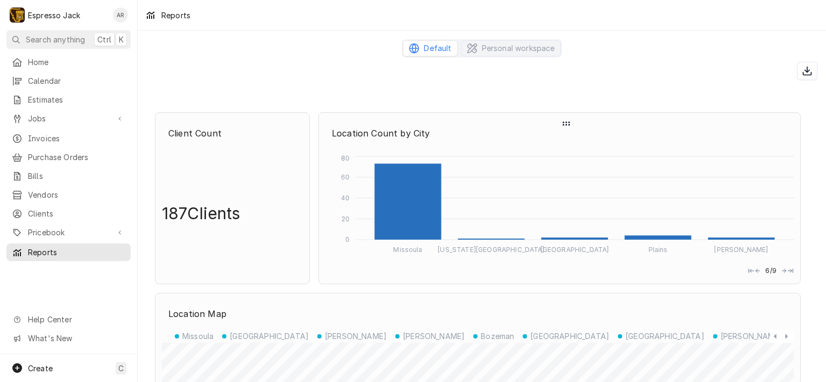
click at [783, 271] on icon "Dynamic Content Wrapper" at bounding box center [784, 271] width 6 height 13
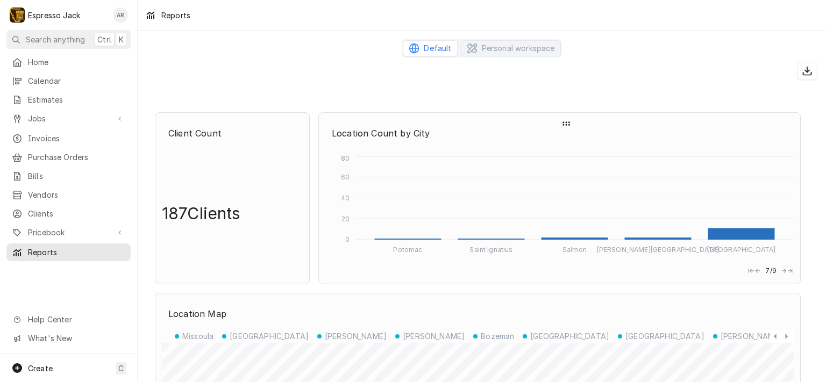
click at [783, 271] on icon "Dynamic Content Wrapper" at bounding box center [784, 271] width 6 height 13
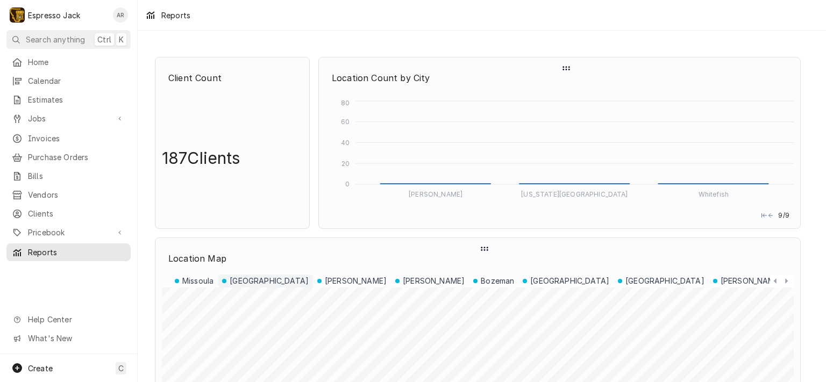
scroll to position [129, 0]
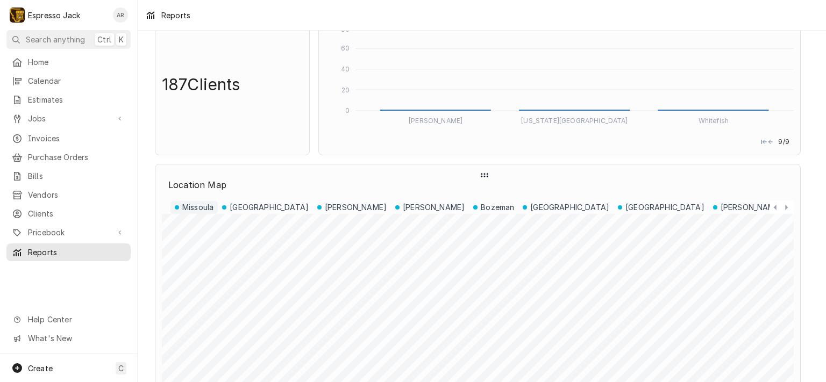
click at [194, 205] on p "Missoula" at bounding box center [197, 207] width 31 height 11
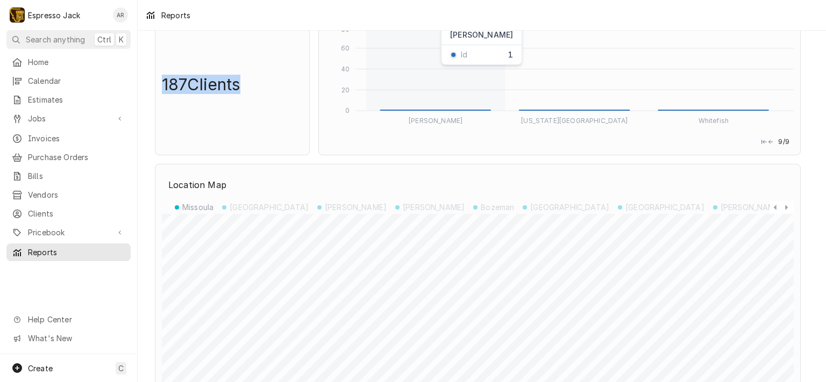
drag, startPoint x: 409, startPoint y: 155, endPoint x: 397, endPoint y: 92, distance: 64.0
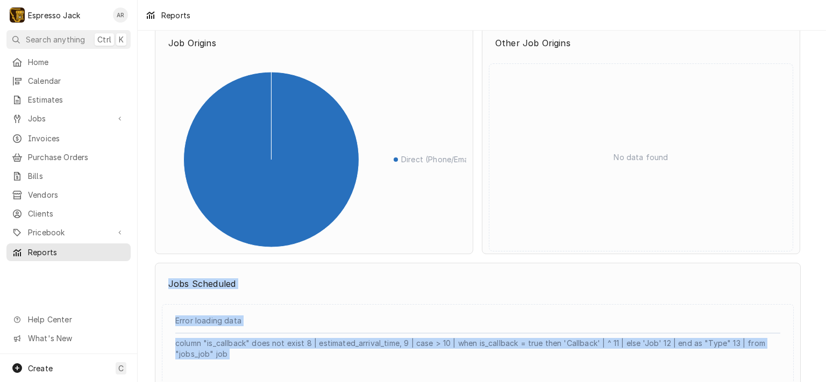
scroll to position [1032, 0]
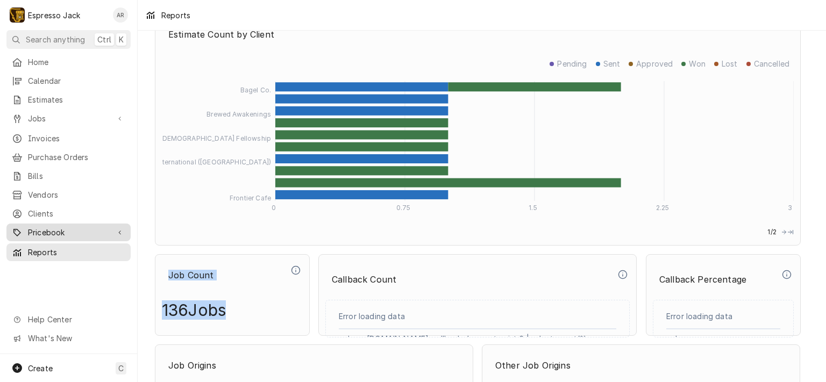
click at [79, 227] on span "Pricebook" at bounding box center [68, 232] width 81 height 11
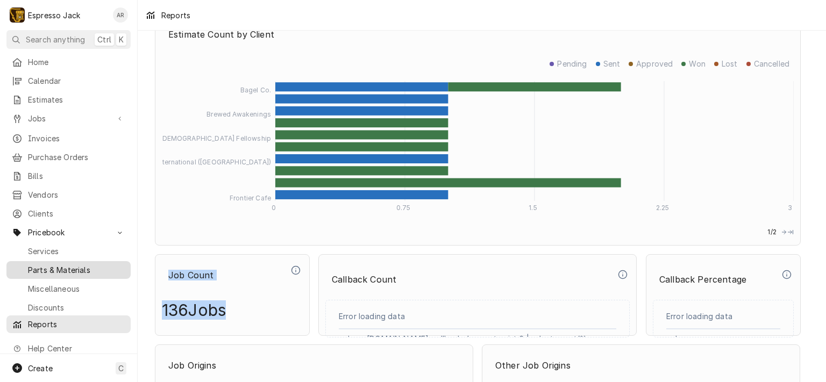
click at [73, 265] on span "Parts & Materials" at bounding box center [76, 270] width 97 height 11
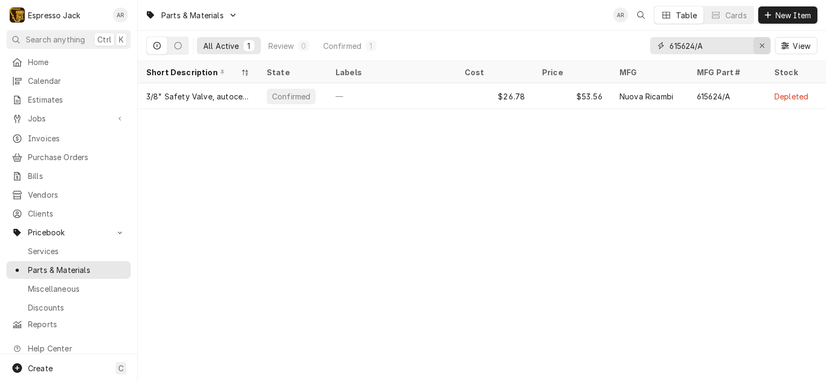
click at [759, 45] on icon "Erase input" at bounding box center [762, 46] width 6 height 8
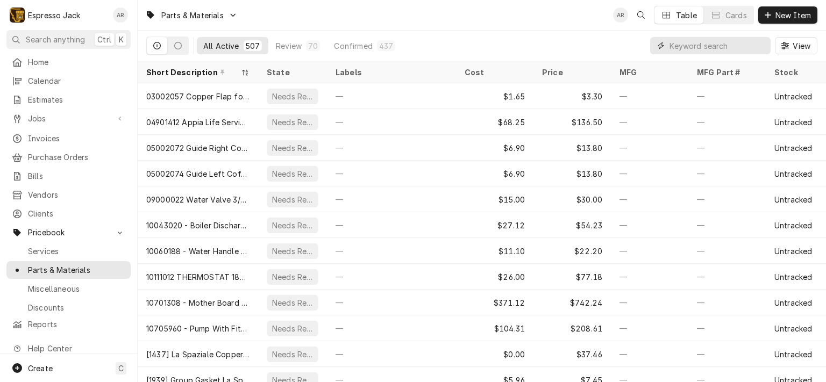
paste input "LMSW64D2T"
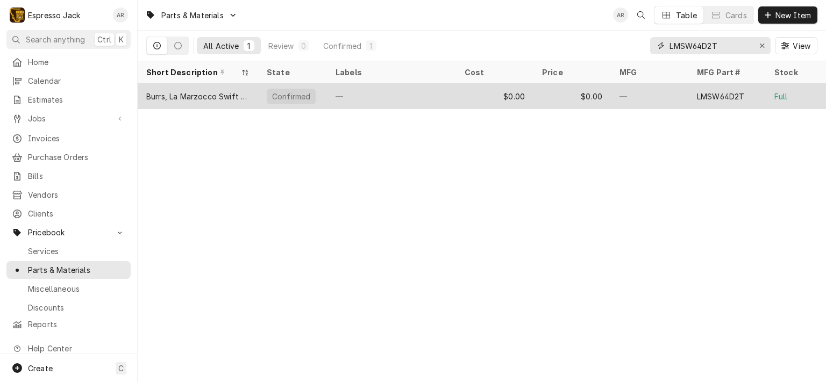
type input "LMSW64D2T"
click at [196, 92] on div "Burrs, La Marzocco Swift 64mm, Titanium Nitride Coating." at bounding box center [197, 96] width 103 height 11
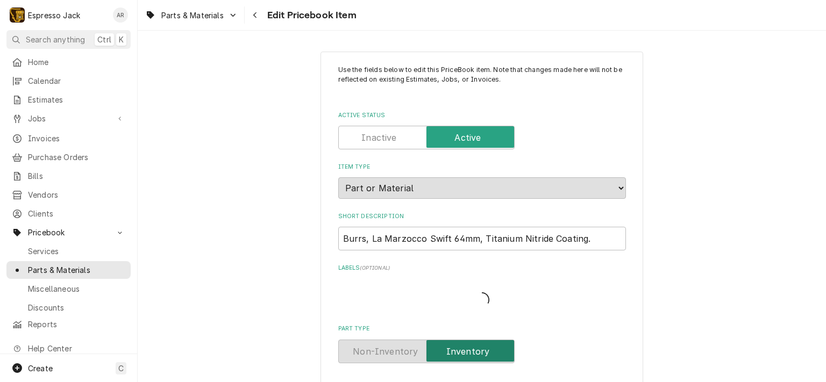
type textarea "x"
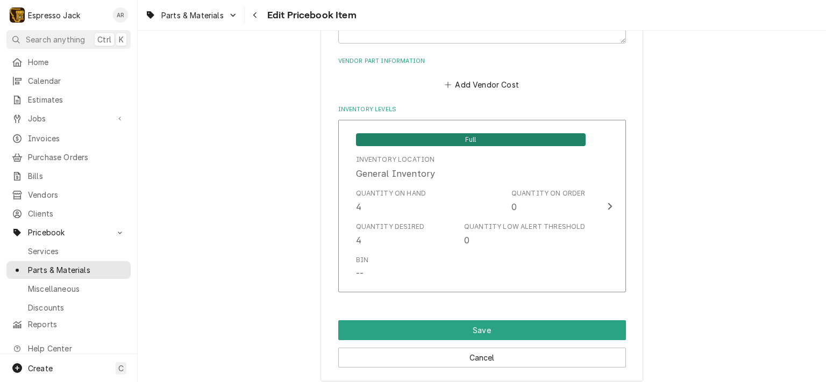
scroll to position [710, 0]
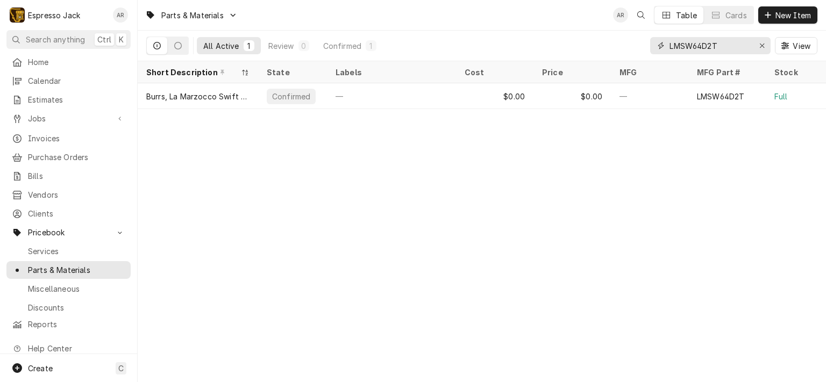
click at [760, 45] on icon "Erase input" at bounding box center [762, 46] width 6 height 8
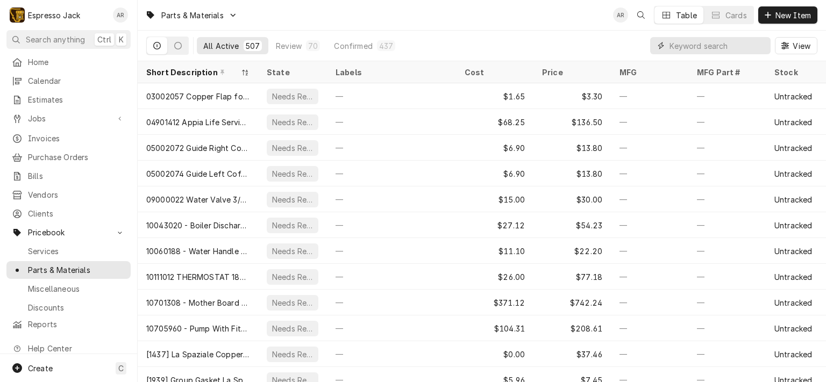
paste input "MZKONY63EL"
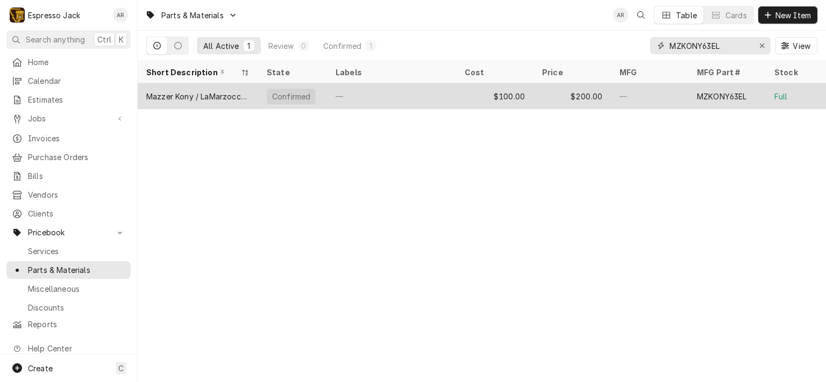
type input "MZKONY63EL"
click at [200, 91] on div "Mazzer Kony / LaMarzocco Vulcano. Ø63mm conical. Extended Life [PERSON_NAME] Se…" at bounding box center [197, 96] width 103 height 11
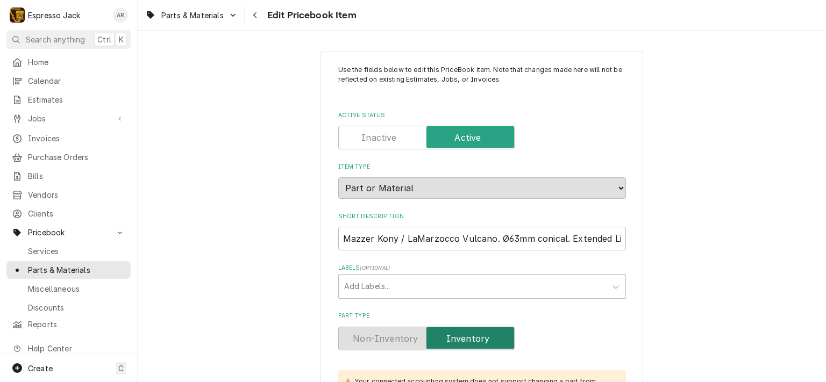
type textarea "x"
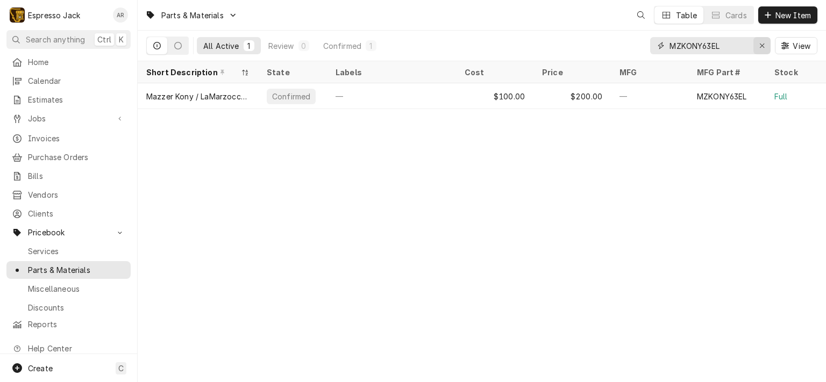
click at [762, 44] on icon "Erase input" at bounding box center [762, 46] width 6 height 8
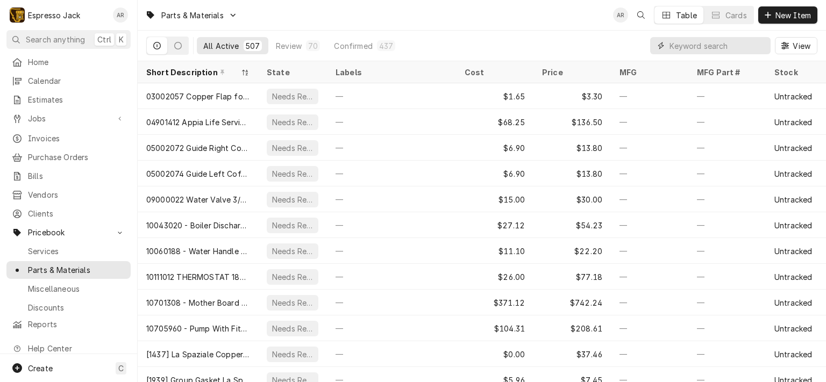
paste input "MZMJ83D2"
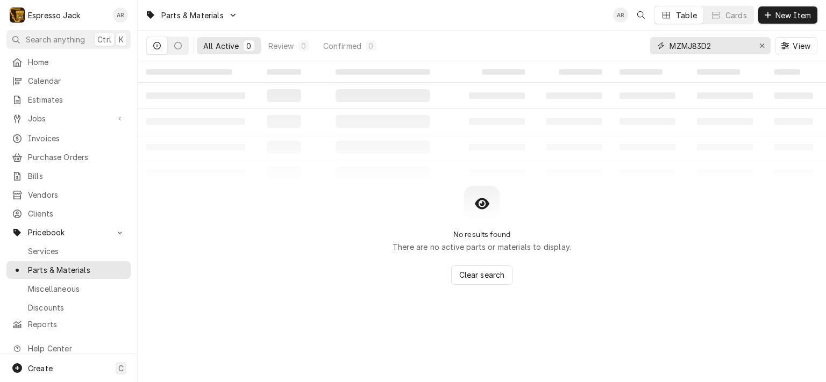
type input "MZMJ83D2"
click at [796, 15] on span "New Item" at bounding box center [793, 15] width 40 height 11
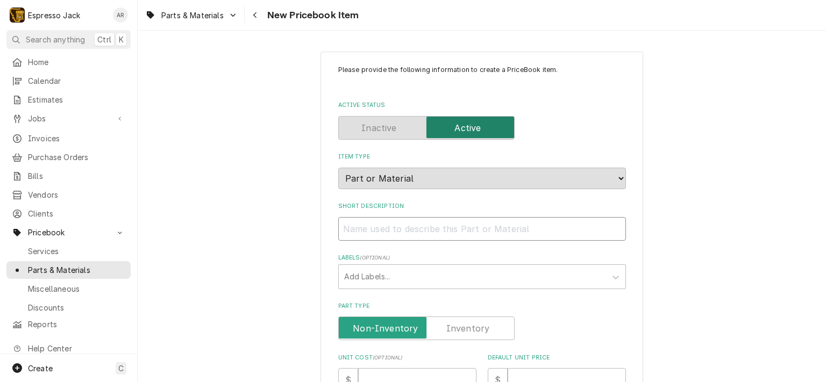
click at [458, 229] on input "Short Description" at bounding box center [482, 229] width 288 height 24
paste input "Mazzer Major. Ø83mm. D2 tool steel."
type textarea "x"
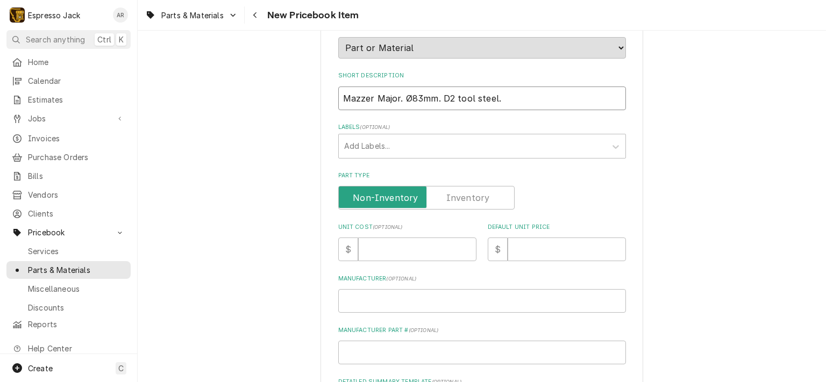
scroll to position [258, 0]
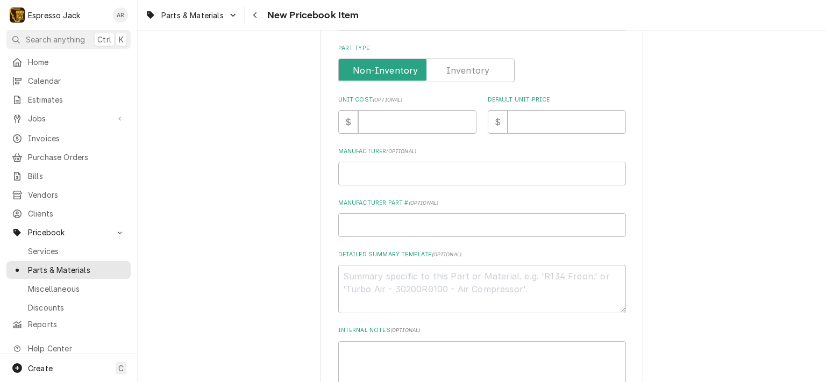
type input "Mazzer Major. Ø83mm. D2 tool steel."
click at [448, 64] on label "Part Type" at bounding box center [426, 71] width 176 height 24
click at [448, 64] on input "Part Type" at bounding box center [426, 71] width 167 height 24
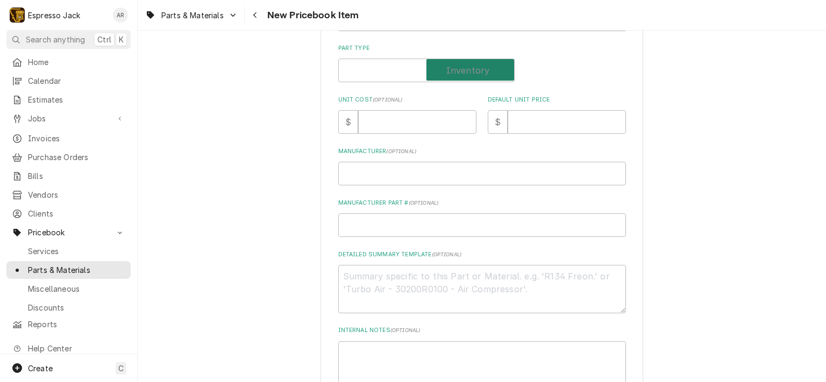
checkbox input "true"
type textarea "x"
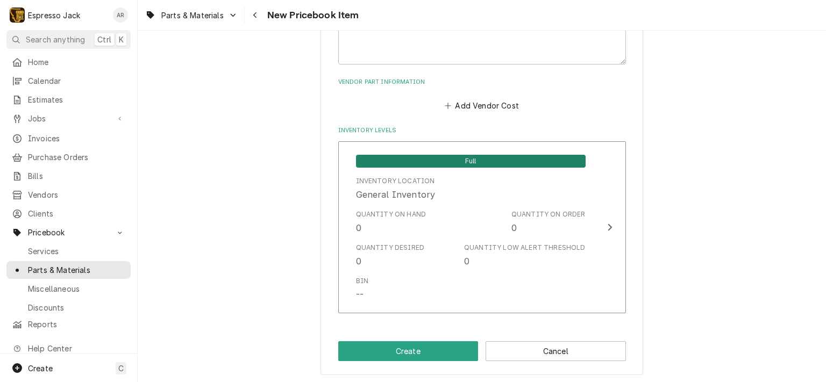
scroll to position [583, 0]
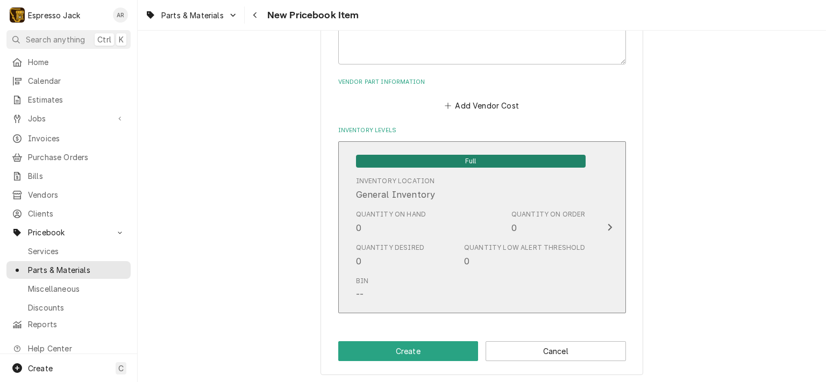
click at [608, 224] on icon "Update Inventory Level" at bounding box center [610, 227] width 4 height 7
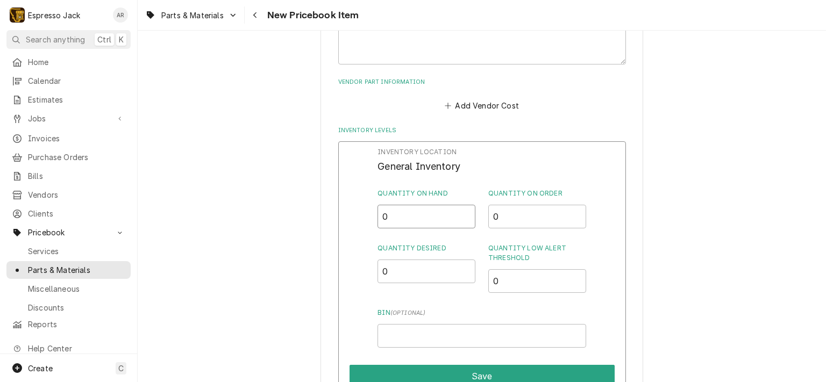
drag, startPoint x: 391, startPoint y: 216, endPoint x: 379, endPoint y: 213, distance: 12.6
click at [379, 213] on input "0" at bounding box center [426, 217] width 98 height 24
type input "2"
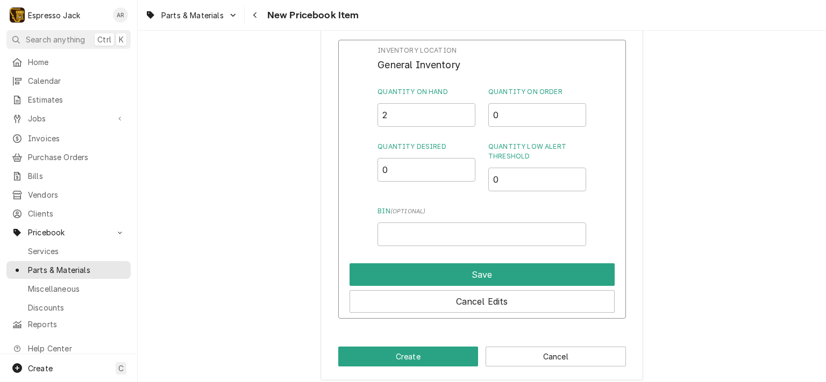
scroll to position [690, 0]
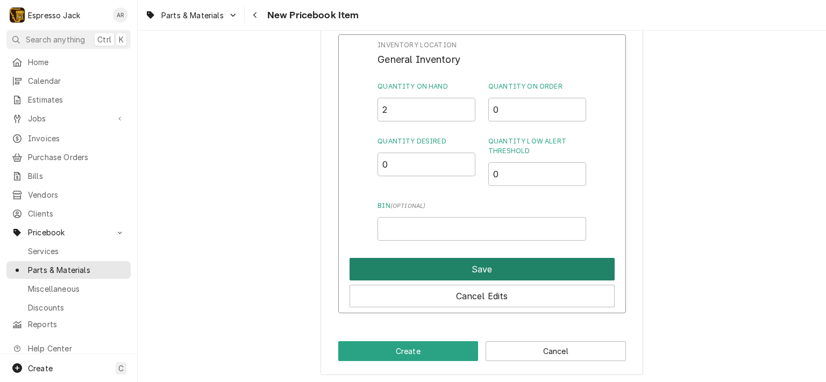
click at [472, 273] on button "Save" at bounding box center [482, 269] width 265 height 23
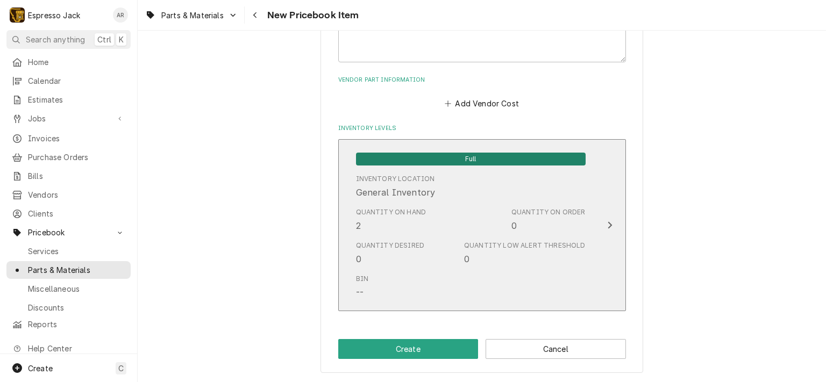
scroll to position [583, 0]
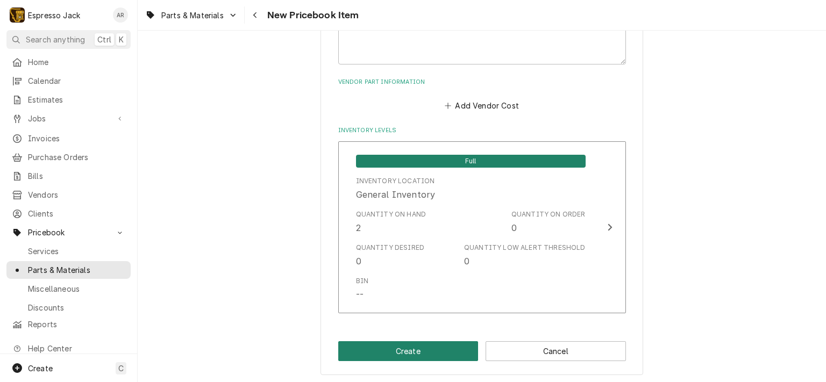
click at [427, 348] on button "Create" at bounding box center [408, 351] width 140 height 20
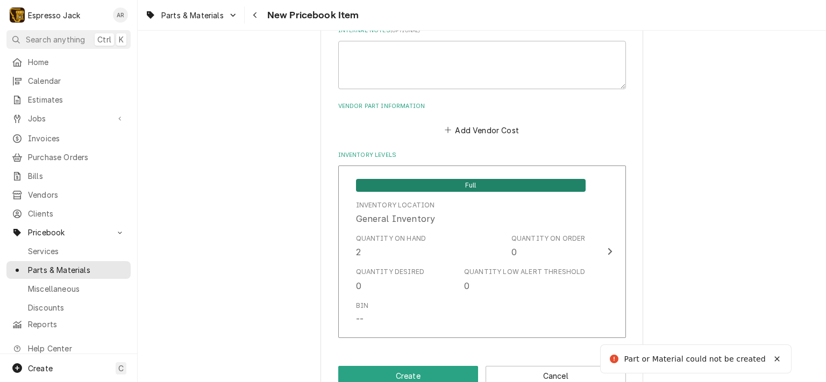
type textarea "x"
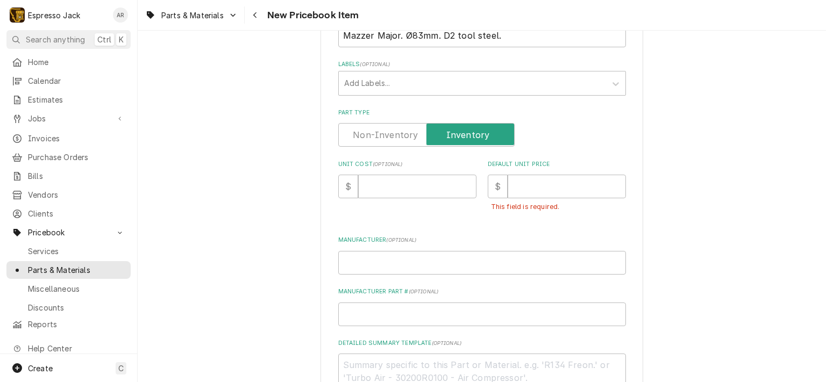
scroll to position [0, 0]
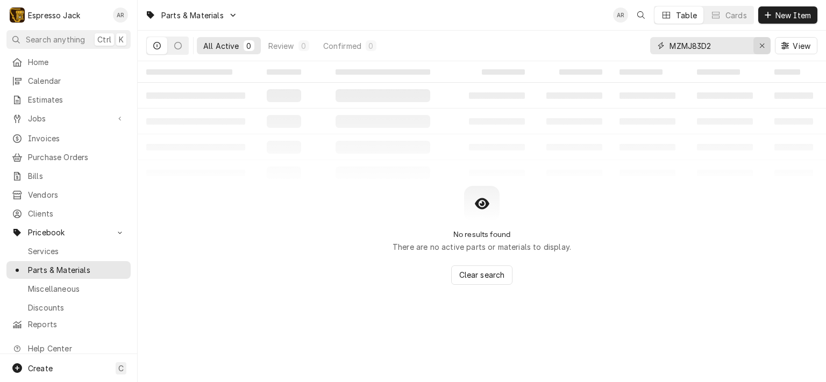
click at [761, 44] on icon "Erase input" at bounding box center [762, 46] width 6 height 8
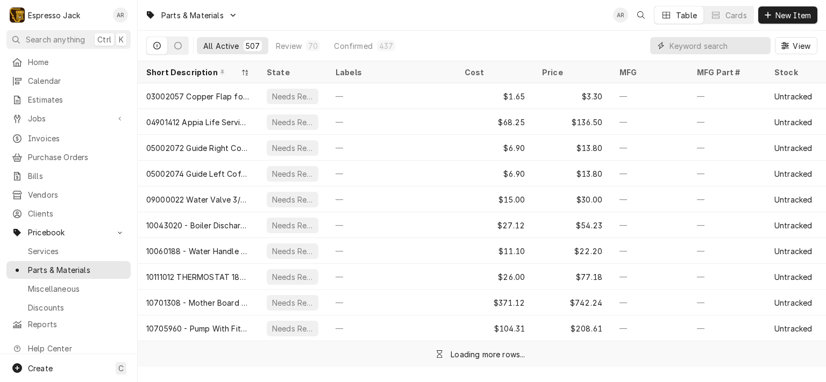
paste input "MZKONY63EL"
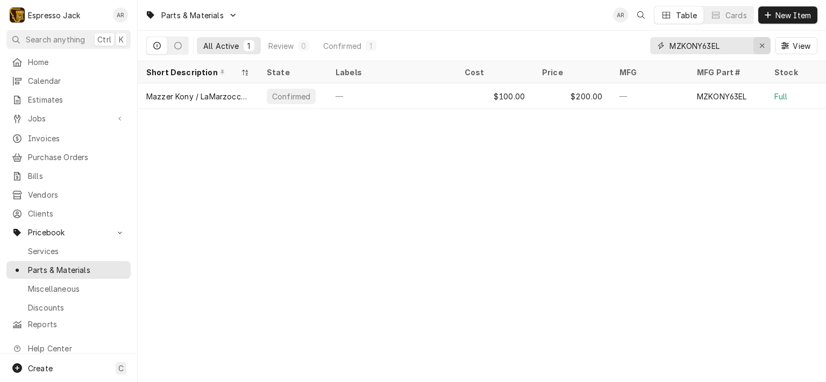
type input "MZKONY63EL"
click at [761, 47] on icon "Erase input" at bounding box center [762, 46] width 6 height 8
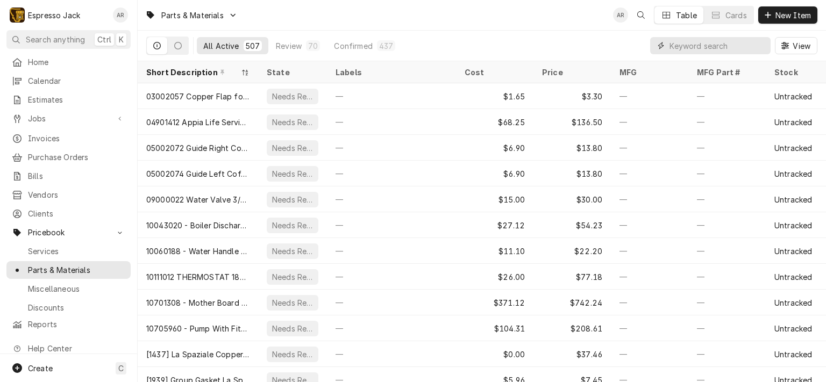
click at [677, 46] on input "Dynamic Content Wrapper" at bounding box center [717, 45] width 96 height 17
paste input ""[PRT353F5840] Rocket R9 Steam Valve Rebuild Kit Part Code [S299906074 / S29990…"
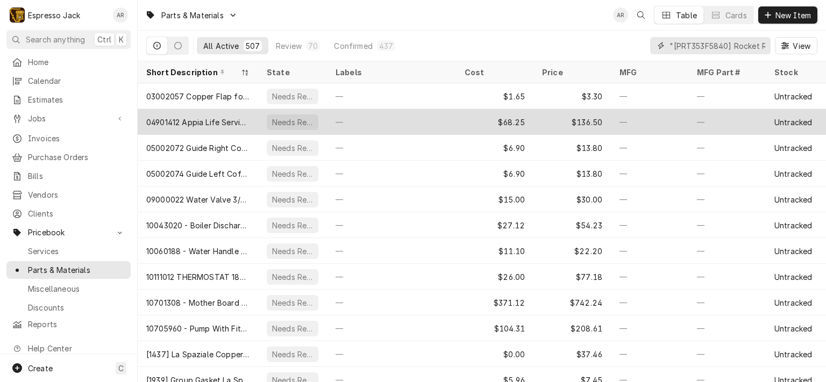
scroll to position [0, 260]
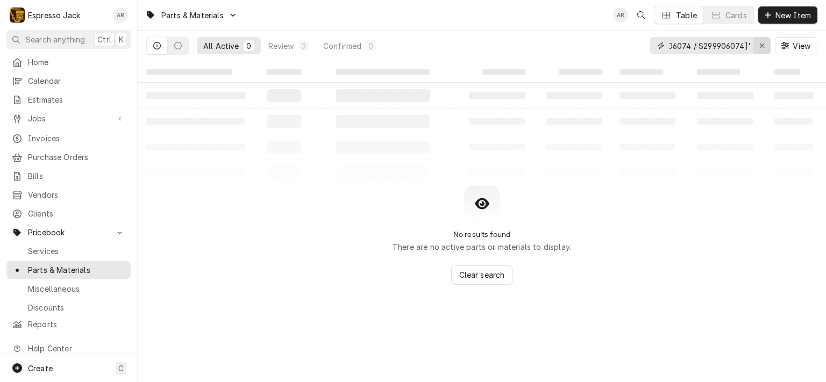
type input ""[PRT353F5840] Rocket R9 Steam Valve Rebuild Kit Part Code [S299906074 / S29990…"
click at [761, 42] on icon "Erase input" at bounding box center [762, 46] width 6 height 8
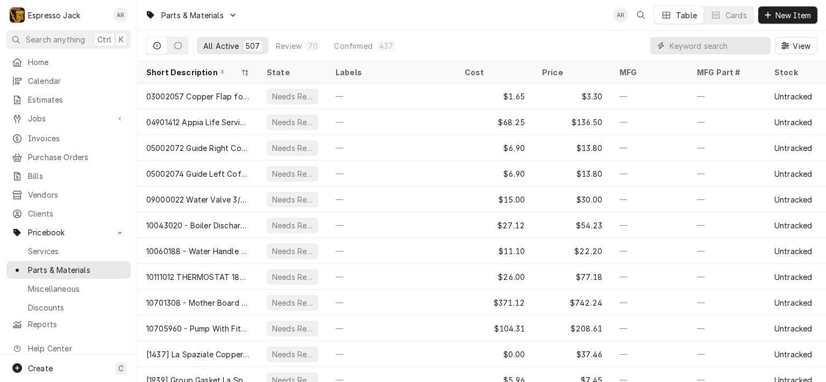
click at [699, 40] on input "Dynamic Content Wrapper" at bounding box center [717, 45] width 96 height 17
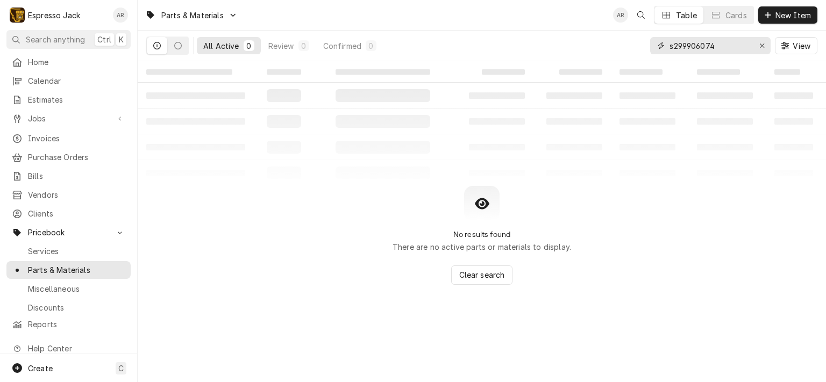
type input "s299906074"
click at [45, 113] on span "Jobs" at bounding box center [68, 118] width 81 height 11
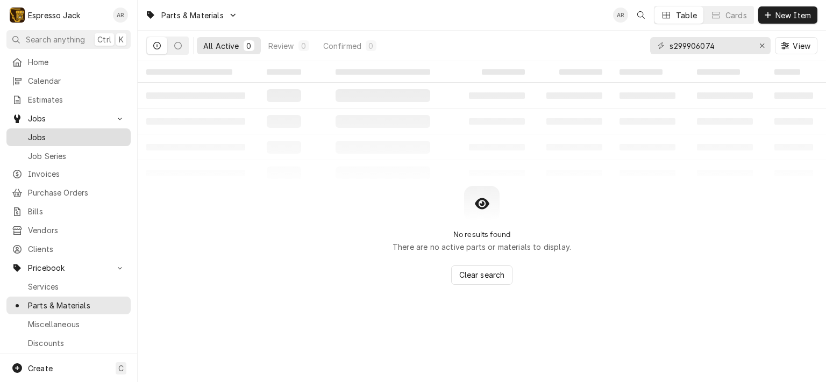
click at [47, 134] on span "Jobs" at bounding box center [76, 137] width 97 height 11
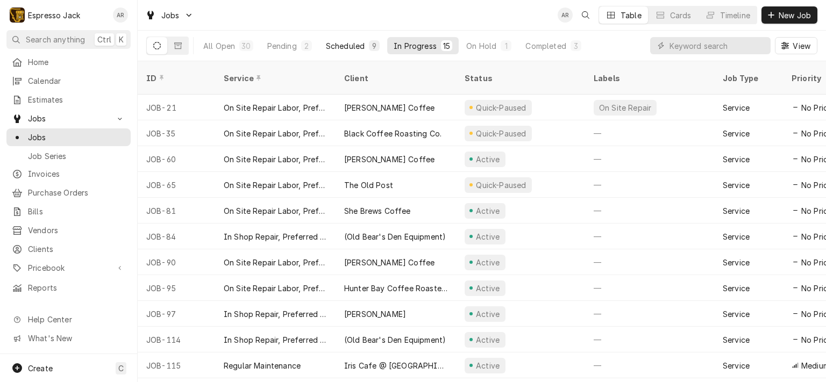
click at [339, 47] on div "Scheduled" at bounding box center [345, 45] width 39 height 11
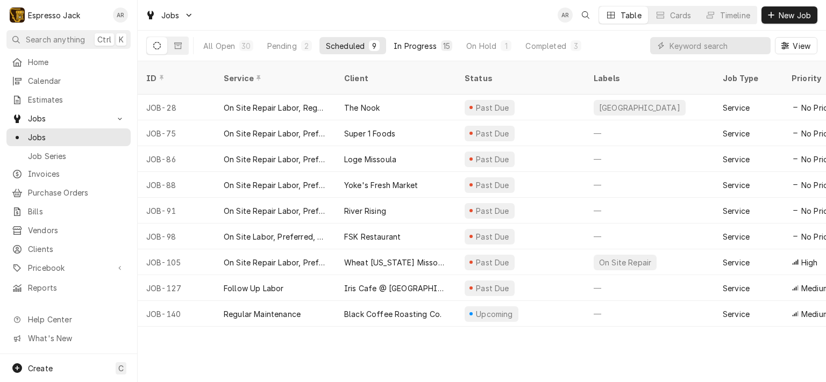
click at [401, 45] on div "In Progress" at bounding box center [415, 45] width 43 height 11
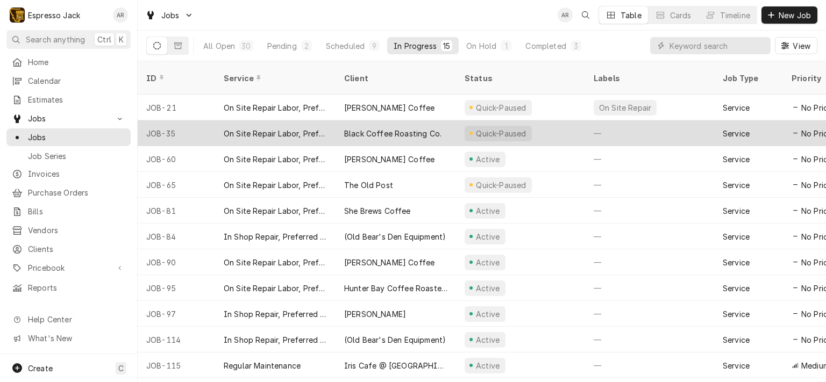
click at [392, 128] on div "Black Coffee Roasting Co." at bounding box center [392, 133] width 97 height 11
